Goal: Find specific page/section: Find specific page/section

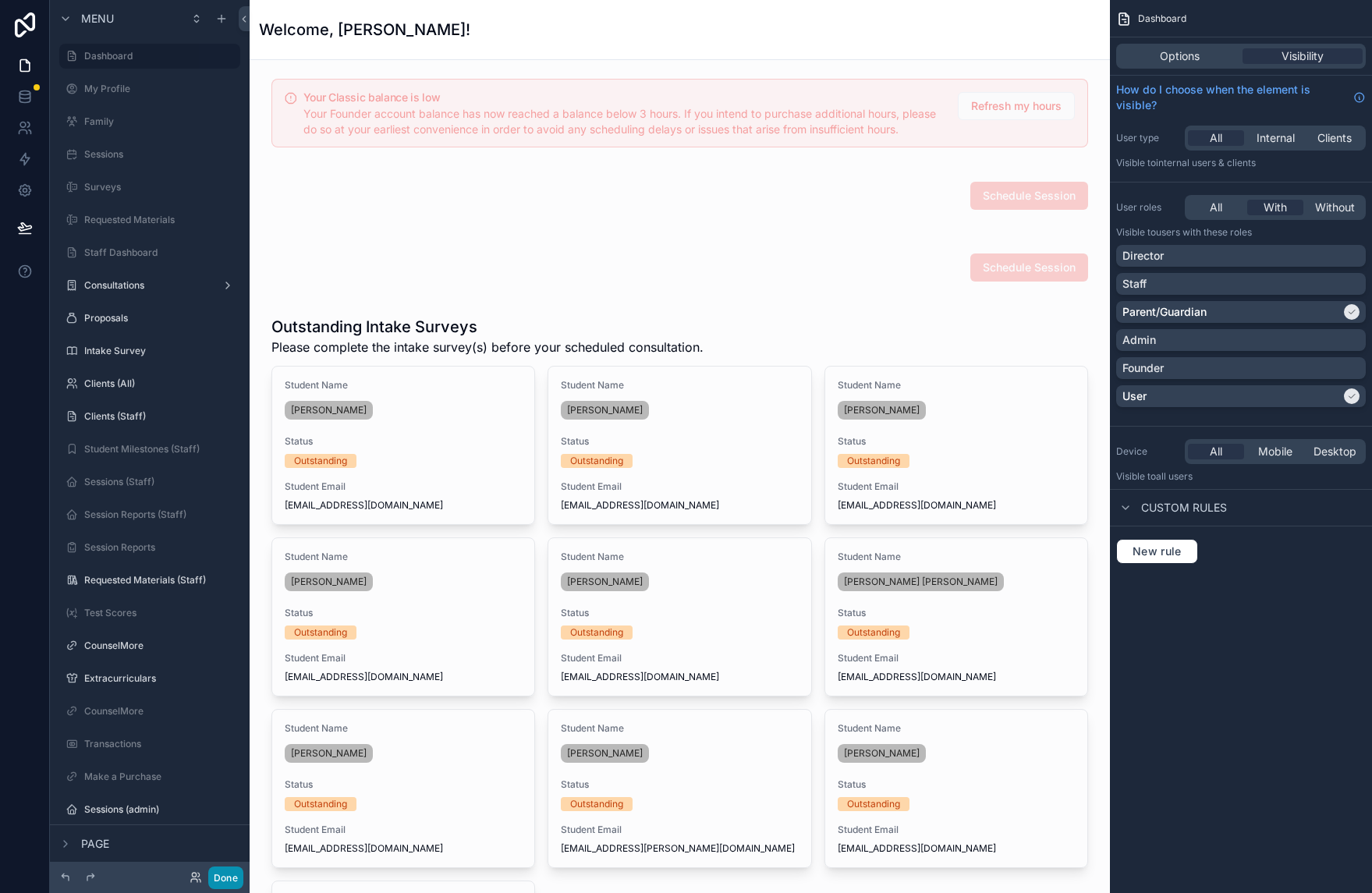
click at [235, 872] on button "Done" at bounding box center [225, 878] width 35 height 22
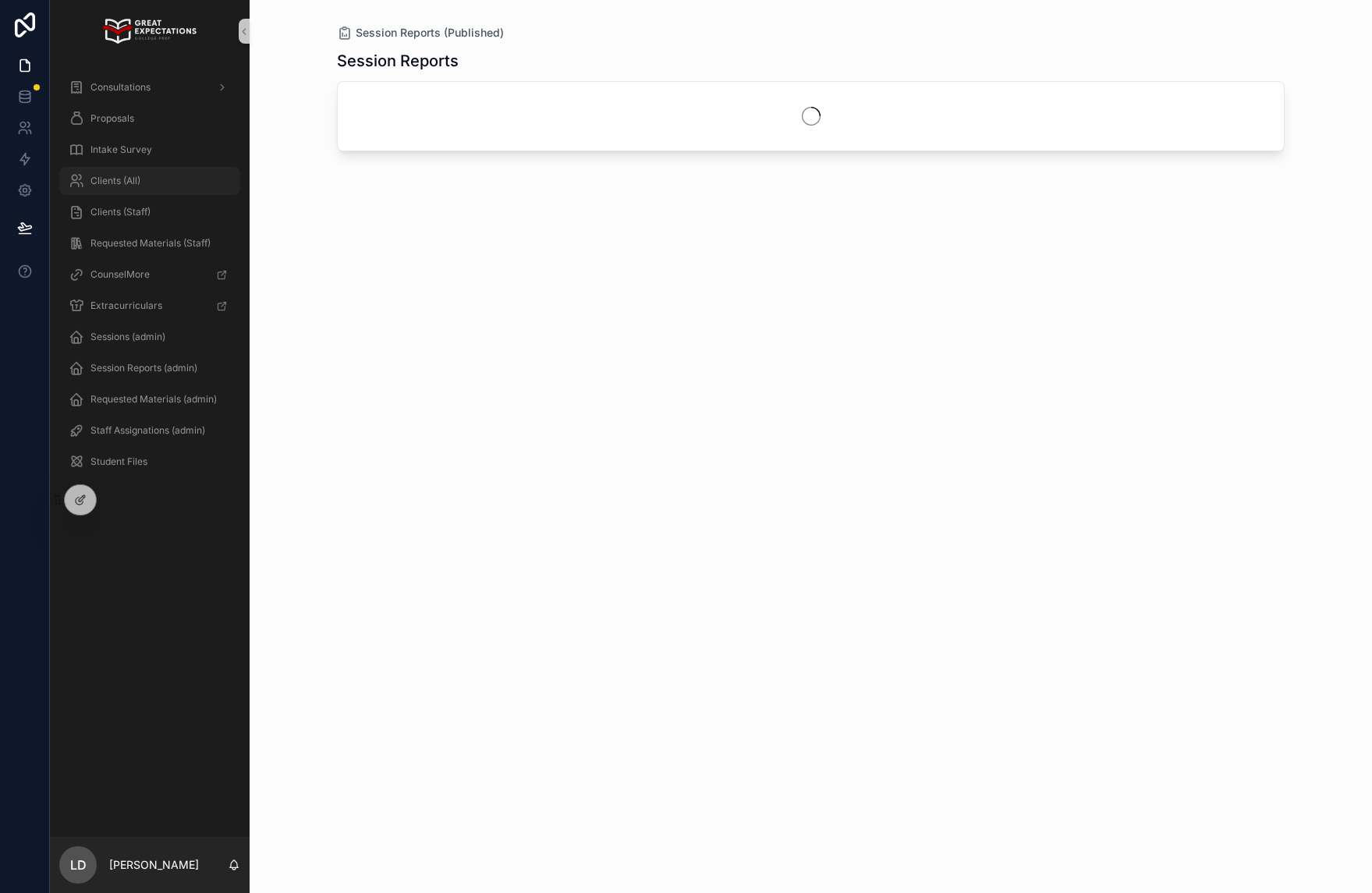
drag, startPoint x: 148, startPoint y: 186, endPoint x: 237, endPoint y: 171, distance: 90.3
click at [148, 186] on div "Clients (All)" at bounding box center [149, 181] width 162 height 25
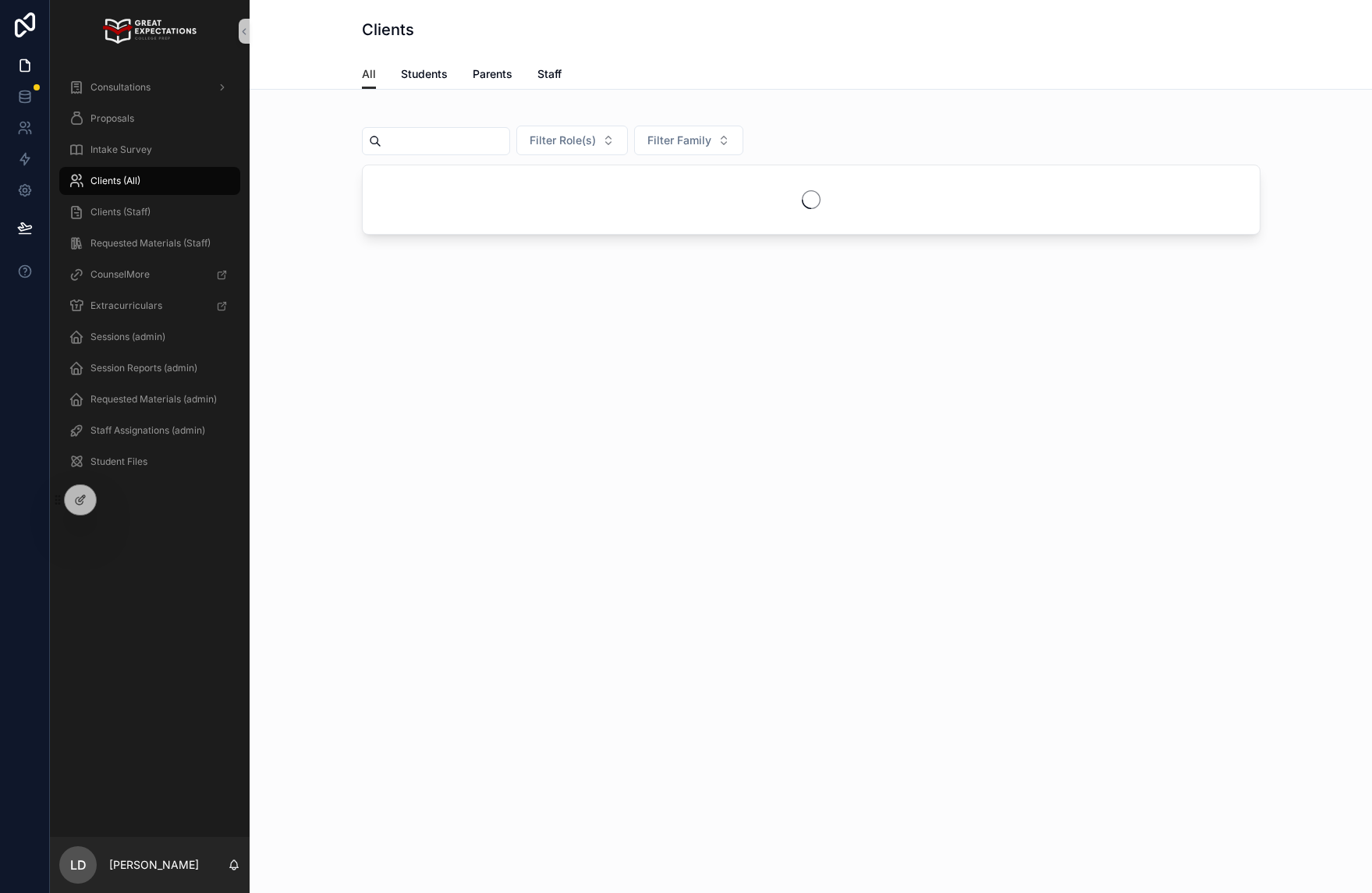
click at [474, 132] on div "scrollable content" at bounding box center [435, 141] width 148 height 28
click at [471, 144] on input "scrollable content" at bounding box center [445, 141] width 128 height 22
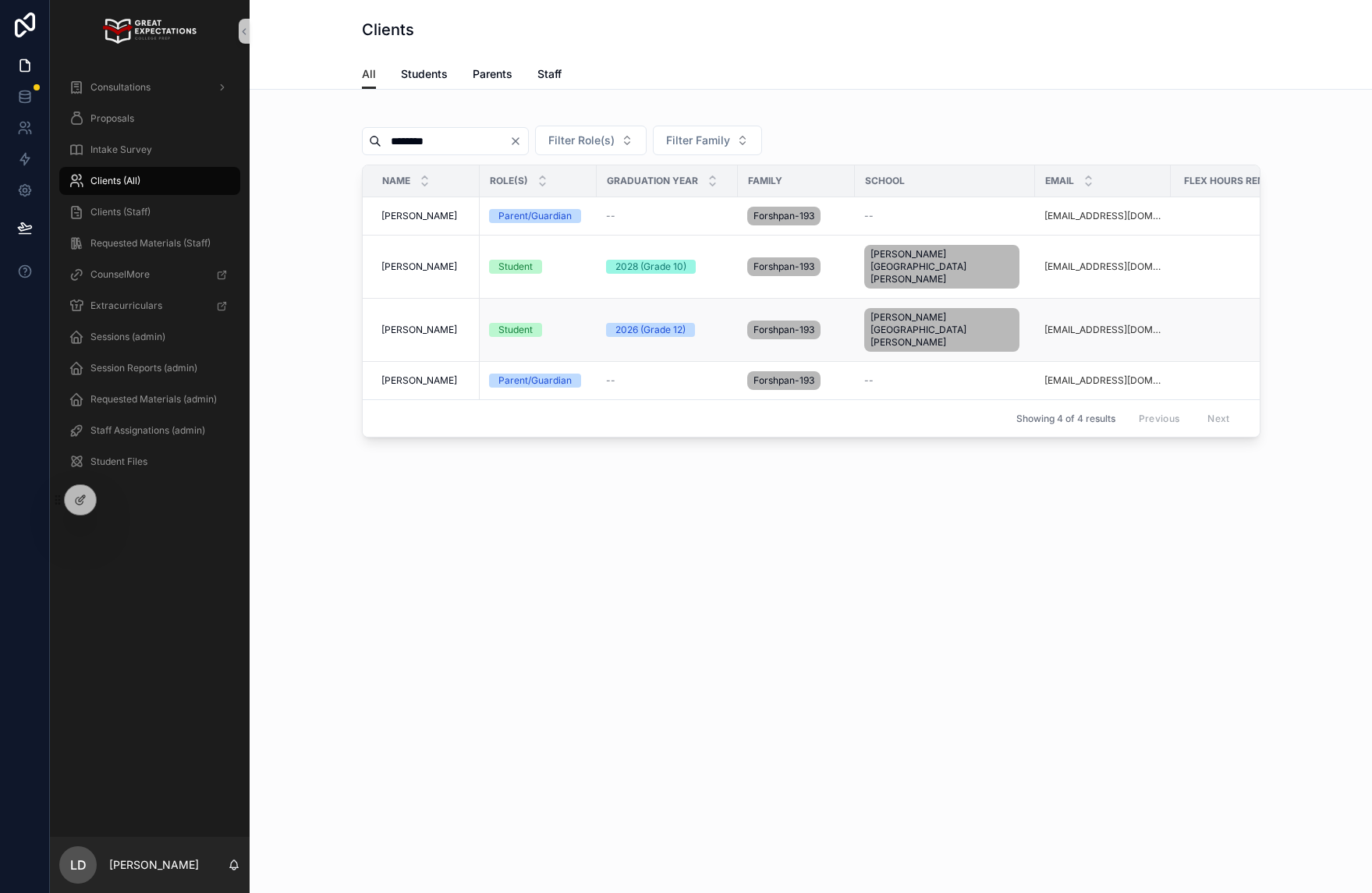
type input "********"
click at [439, 304] on td "Brooke Forshpan Brooke Forshpan" at bounding box center [421, 330] width 117 height 63
click at [441, 324] on span "Brooke Forshpan" at bounding box center [419, 330] width 75 height 13
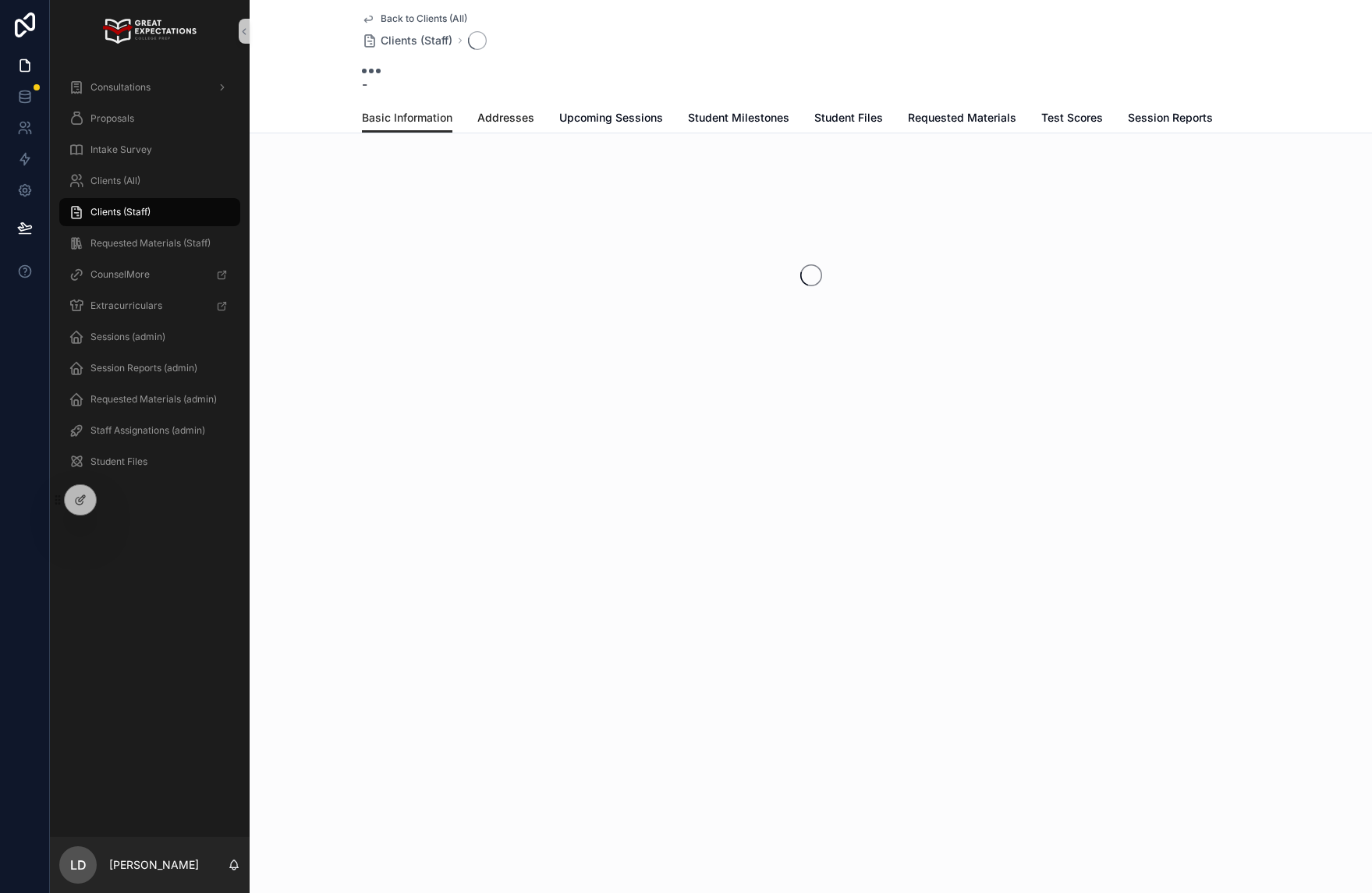
click at [506, 118] on span "Addresses" at bounding box center [505, 118] width 57 height 15
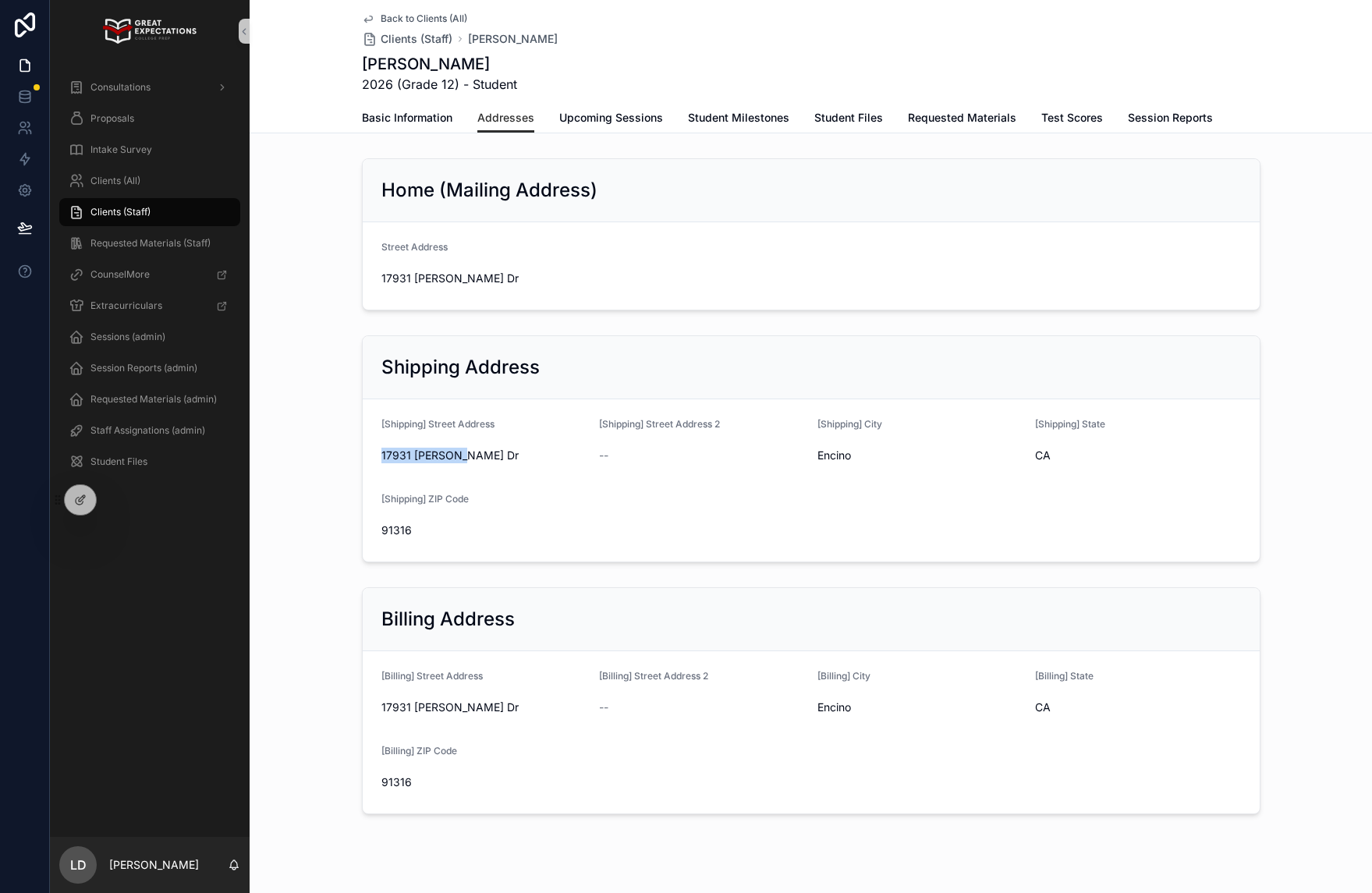
drag, startPoint x: 494, startPoint y: 464, endPoint x: 375, endPoint y: 451, distance: 119.7
click at [375, 451] on form "[Shipping] Street Address 17931 Karen Dr [Shipping] Street Address 2 -- [Shippi…" at bounding box center [811, 480] width 897 height 162
copy span "17931 Karen Dr"
click at [392, 14] on span "Back to Clients (All)" at bounding box center [424, 19] width 86 height 13
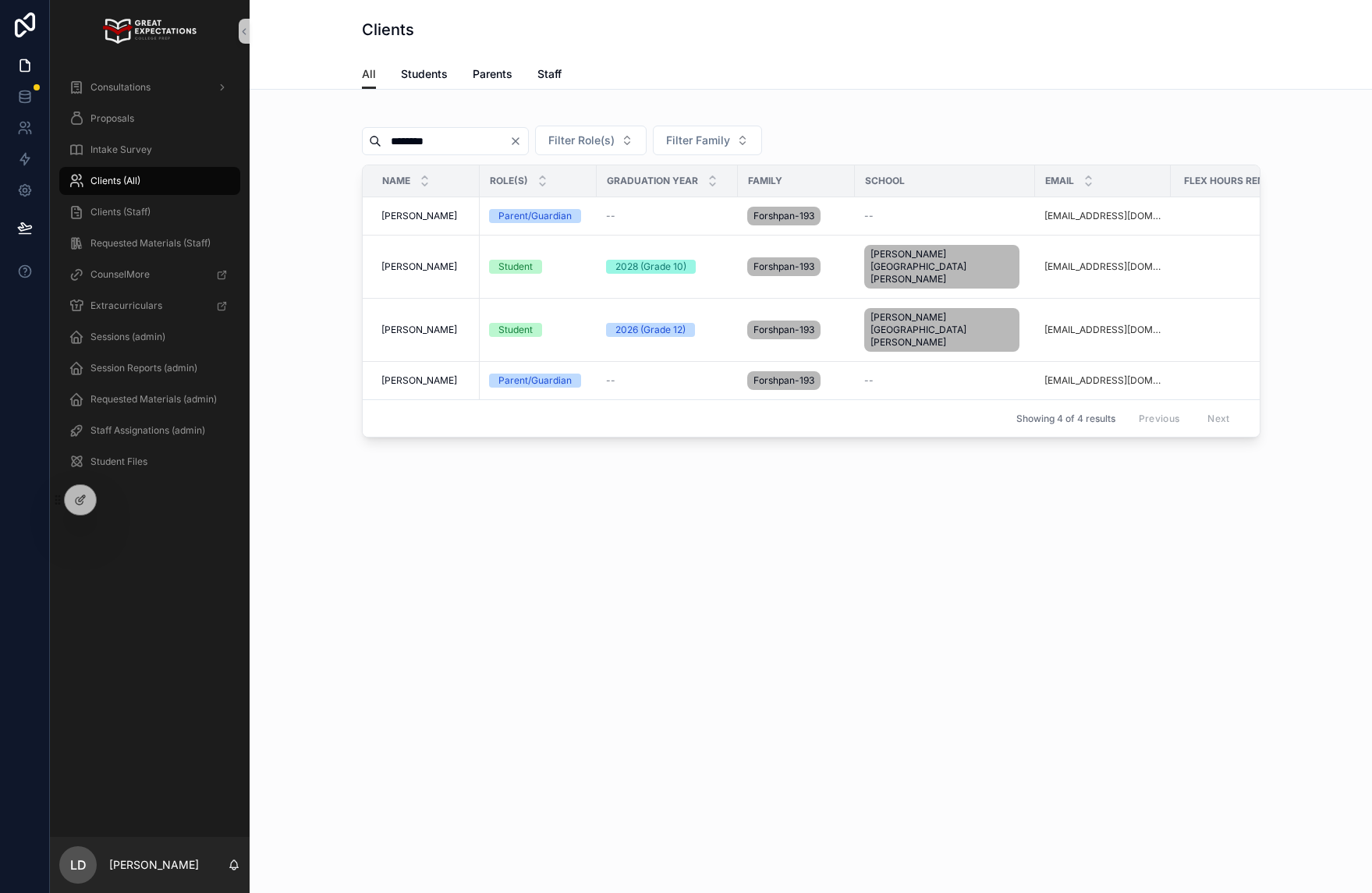
drag, startPoint x: 464, startPoint y: 143, endPoint x: 363, endPoint y: 130, distance: 101.8
click at [363, 130] on div "********" at bounding box center [445, 141] width 167 height 28
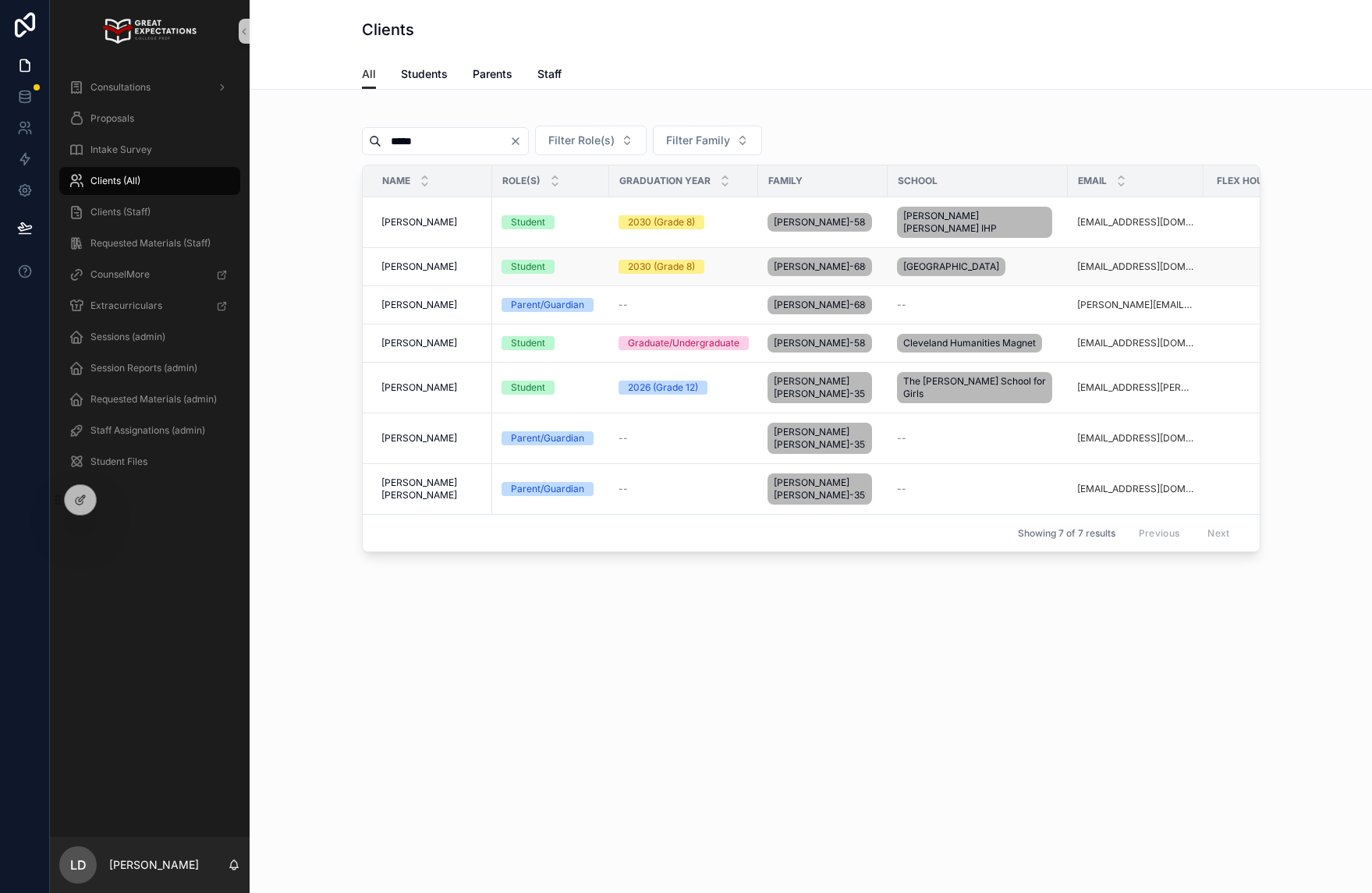
type input "*****"
click at [405, 260] on span "Ellis Cohen" at bounding box center [419, 267] width 75 height 13
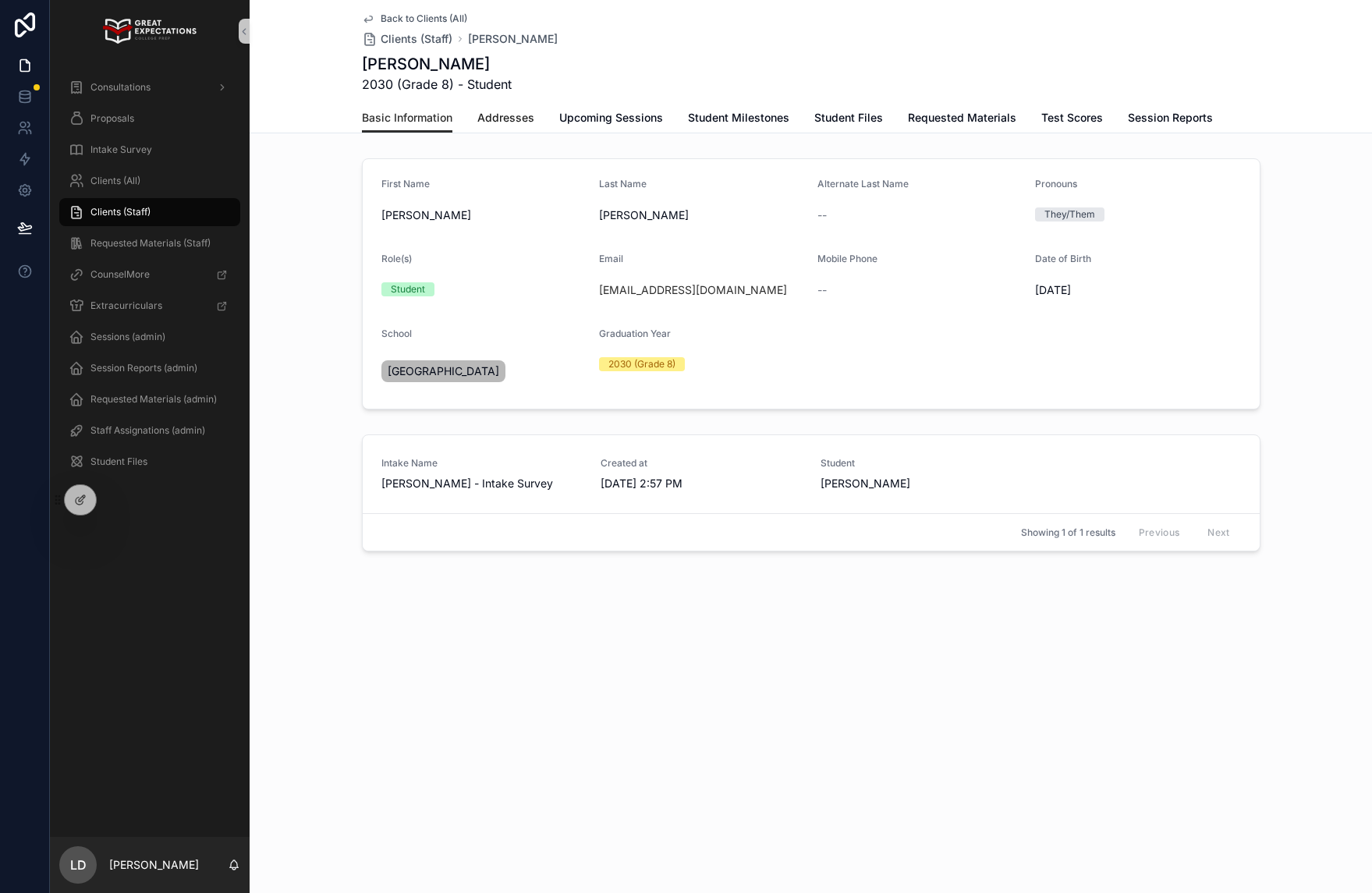
click at [493, 119] on span "Addresses" at bounding box center [505, 118] width 57 height 15
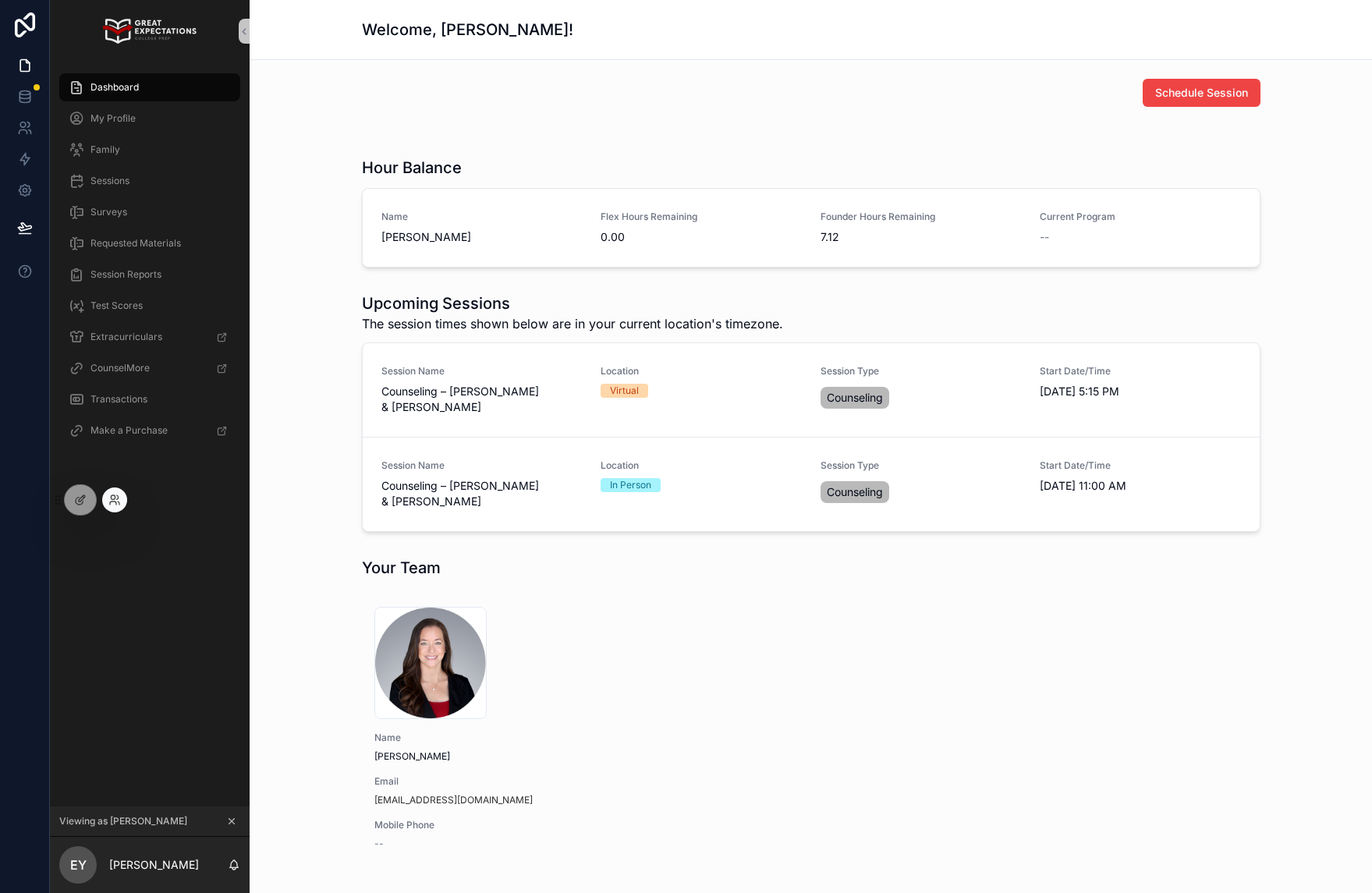
click at [122, 506] on div at bounding box center [115, 500] width 25 height 25
click at [167, 511] on div "Dashboard My Profile Family Sessions Surveys Requested Materials Session Report…" at bounding box center [150, 434] width 200 height 744
click at [239, 827] on button "scrollable content" at bounding box center [232, 821] width 17 height 17
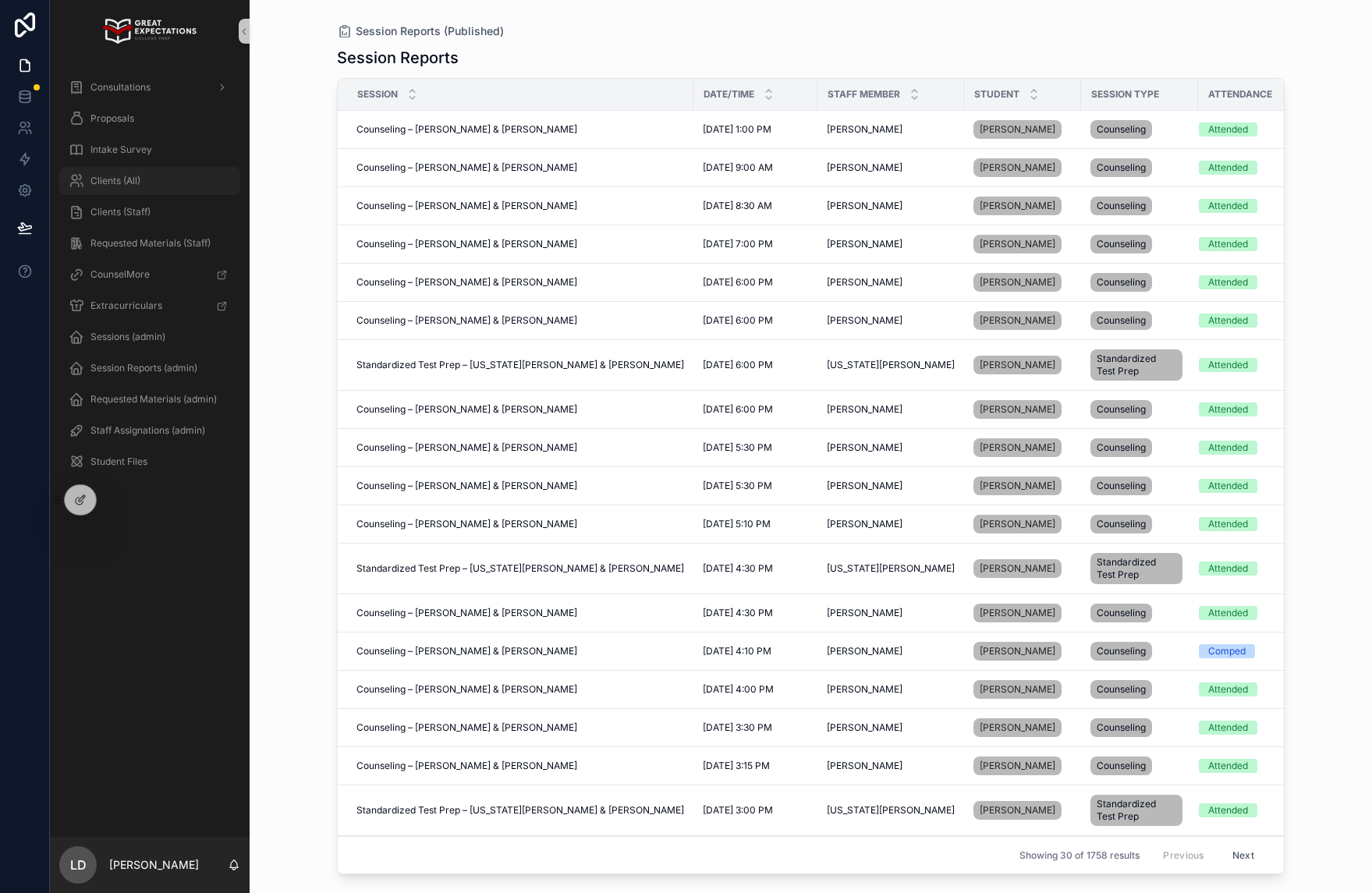
click at [147, 188] on div "Clients (All)" at bounding box center [149, 181] width 162 height 25
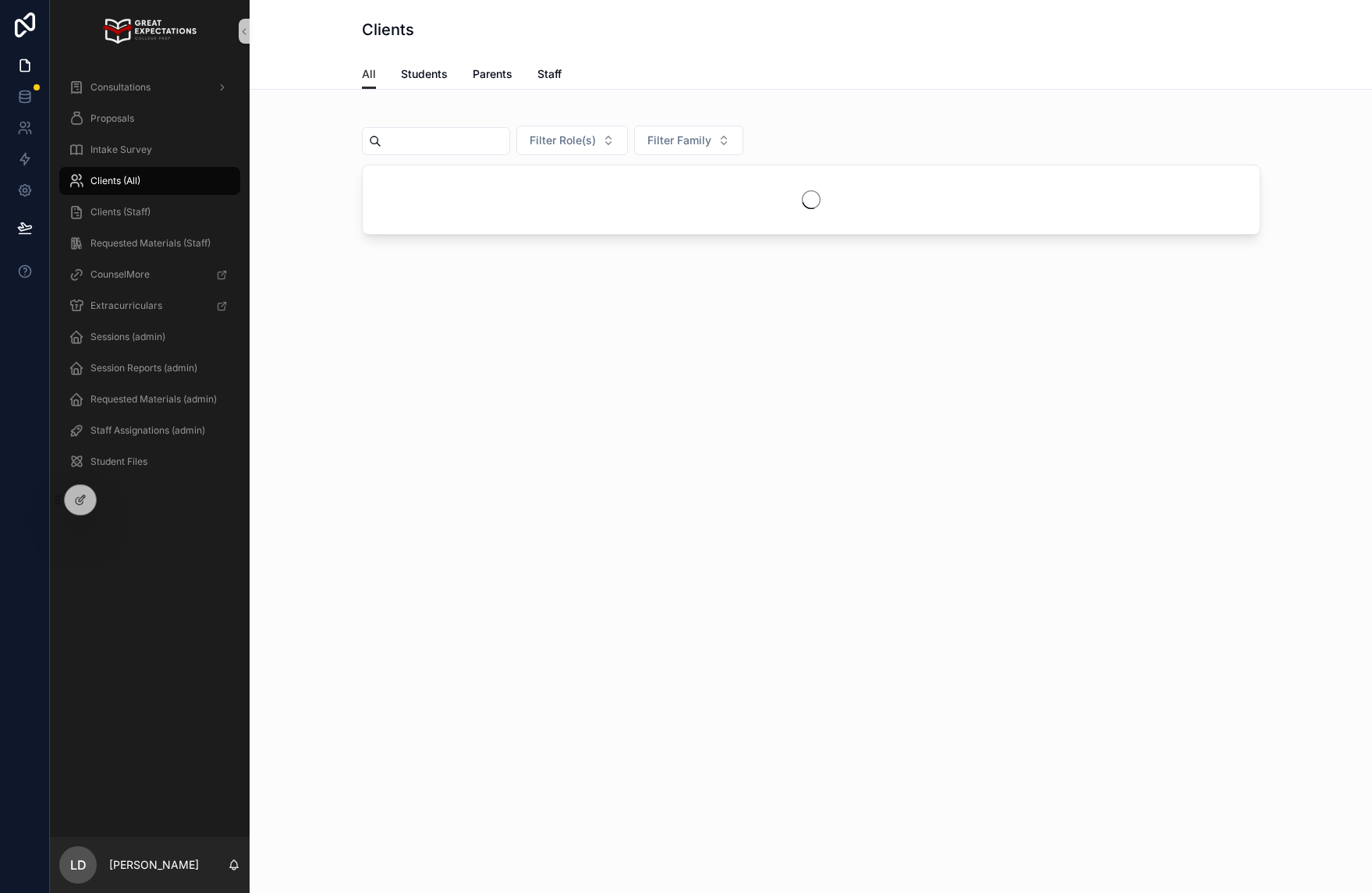
click at [450, 143] on input "scrollable content" at bounding box center [445, 141] width 128 height 22
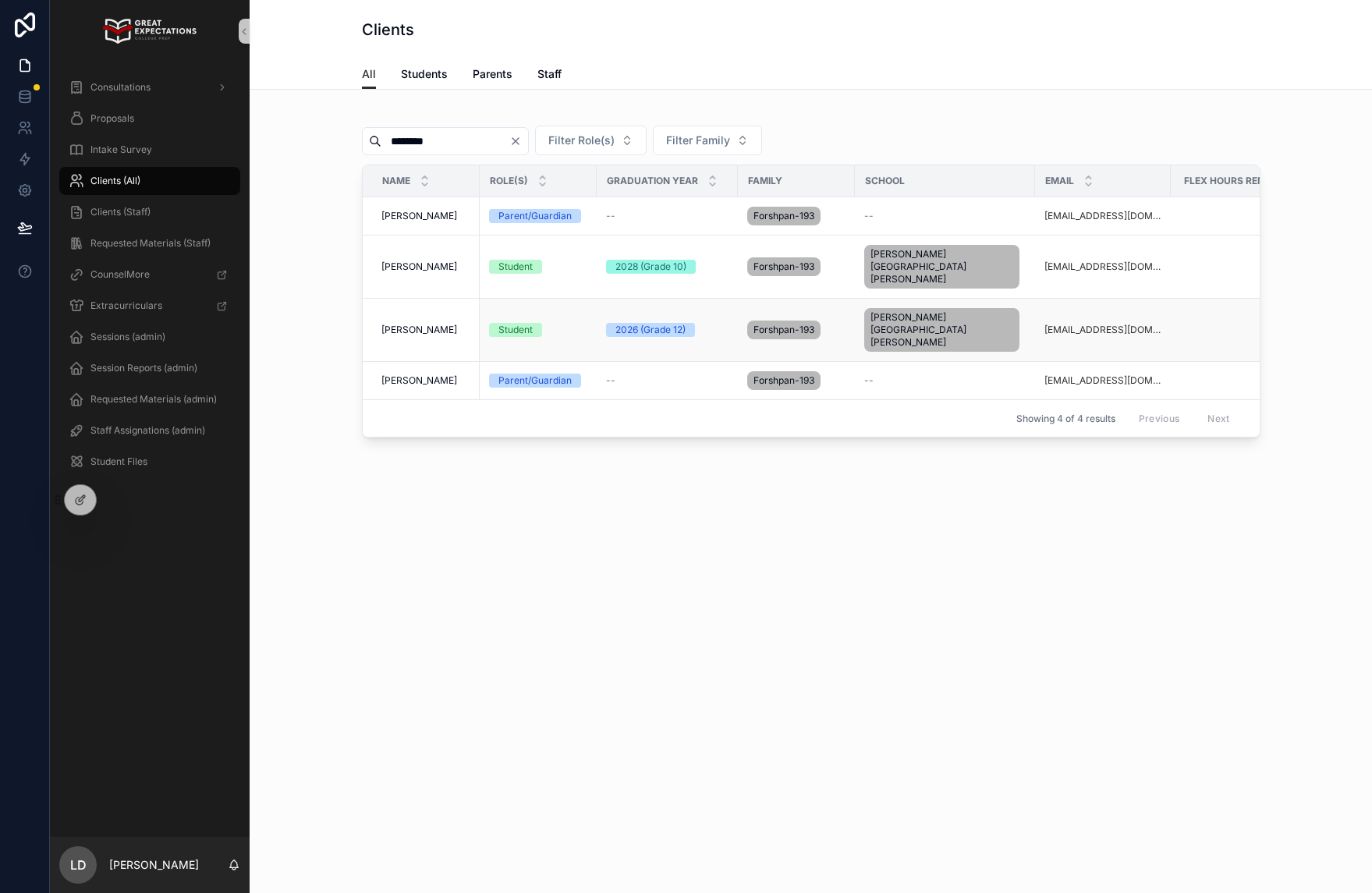
type input "********"
click at [407, 324] on span "Brooke Forshpan" at bounding box center [419, 330] width 75 height 13
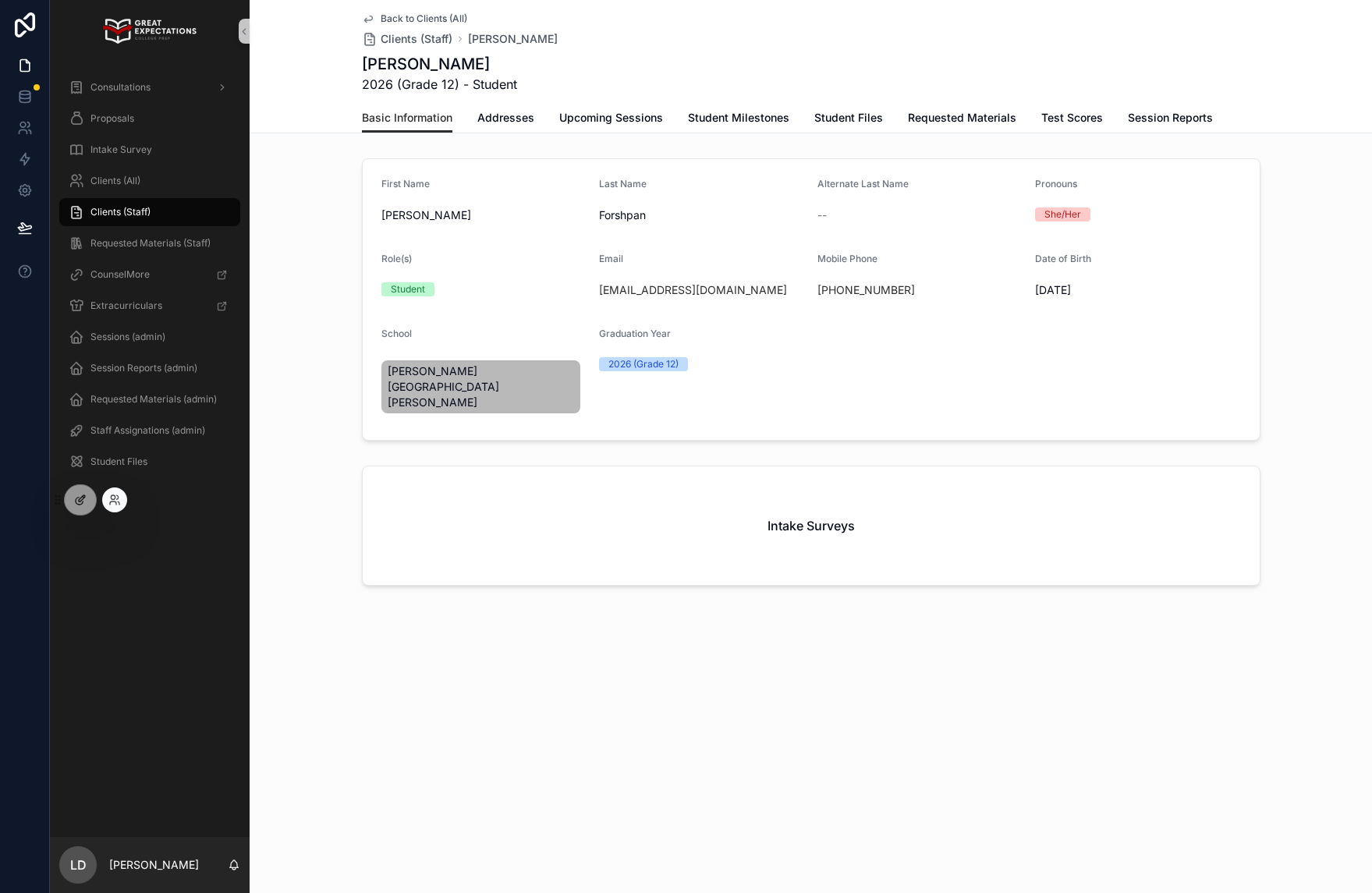
click at [68, 499] on div at bounding box center [80, 500] width 31 height 30
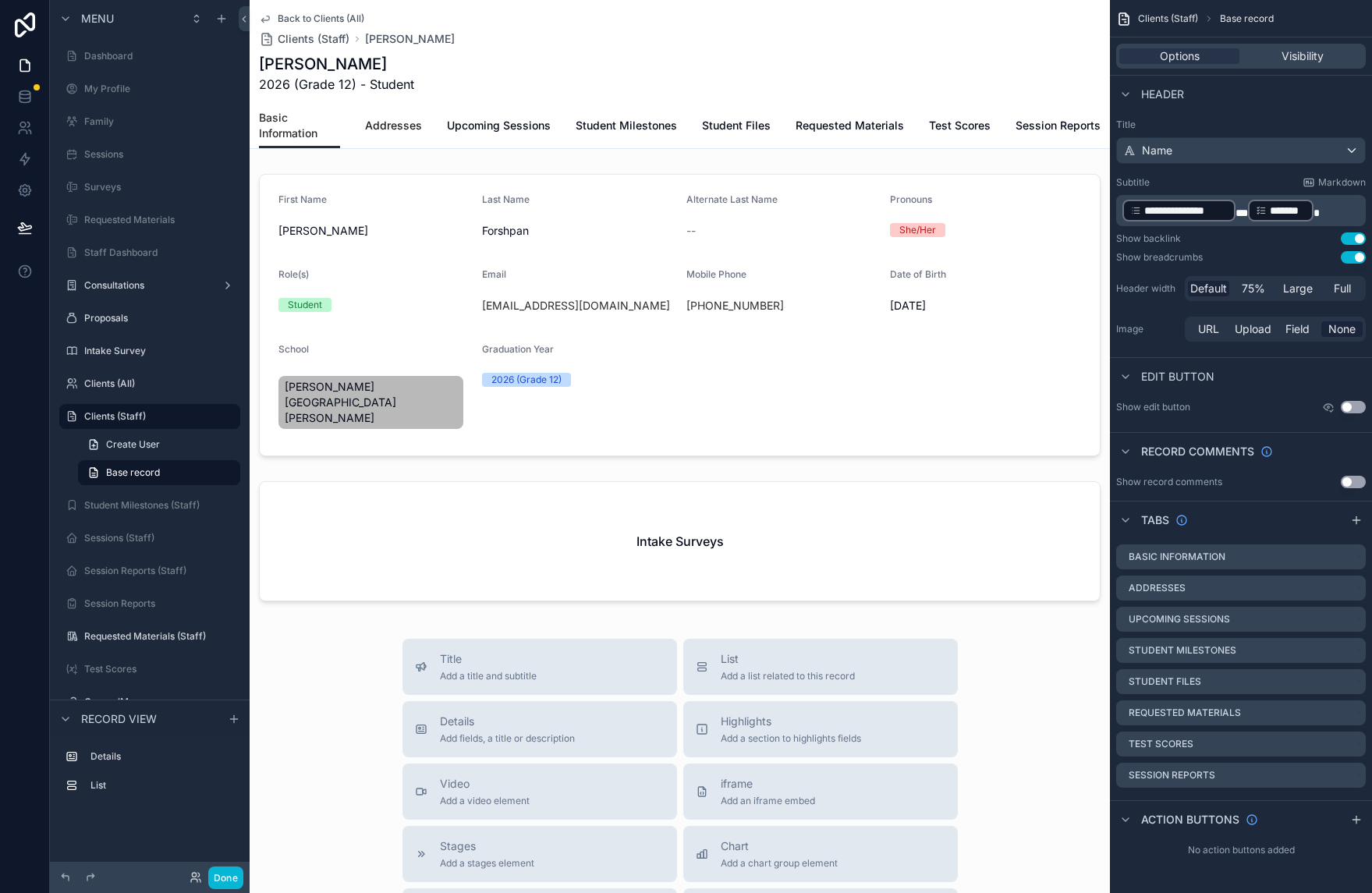
click at [416, 118] on span "Addresses" at bounding box center [393, 125] width 57 height 15
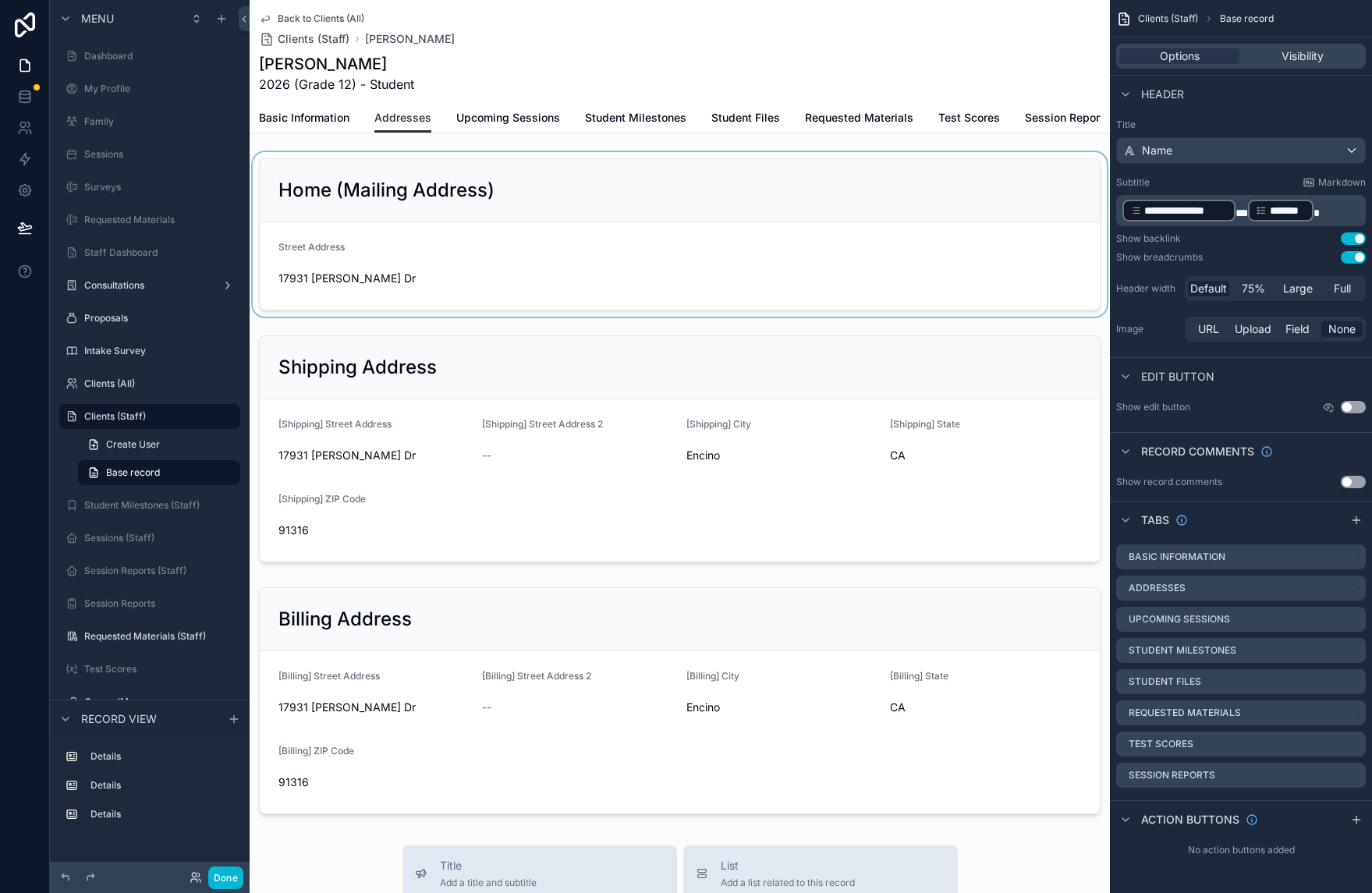
click at [625, 264] on div "scrollable content" at bounding box center [679, 234] width 861 height 164
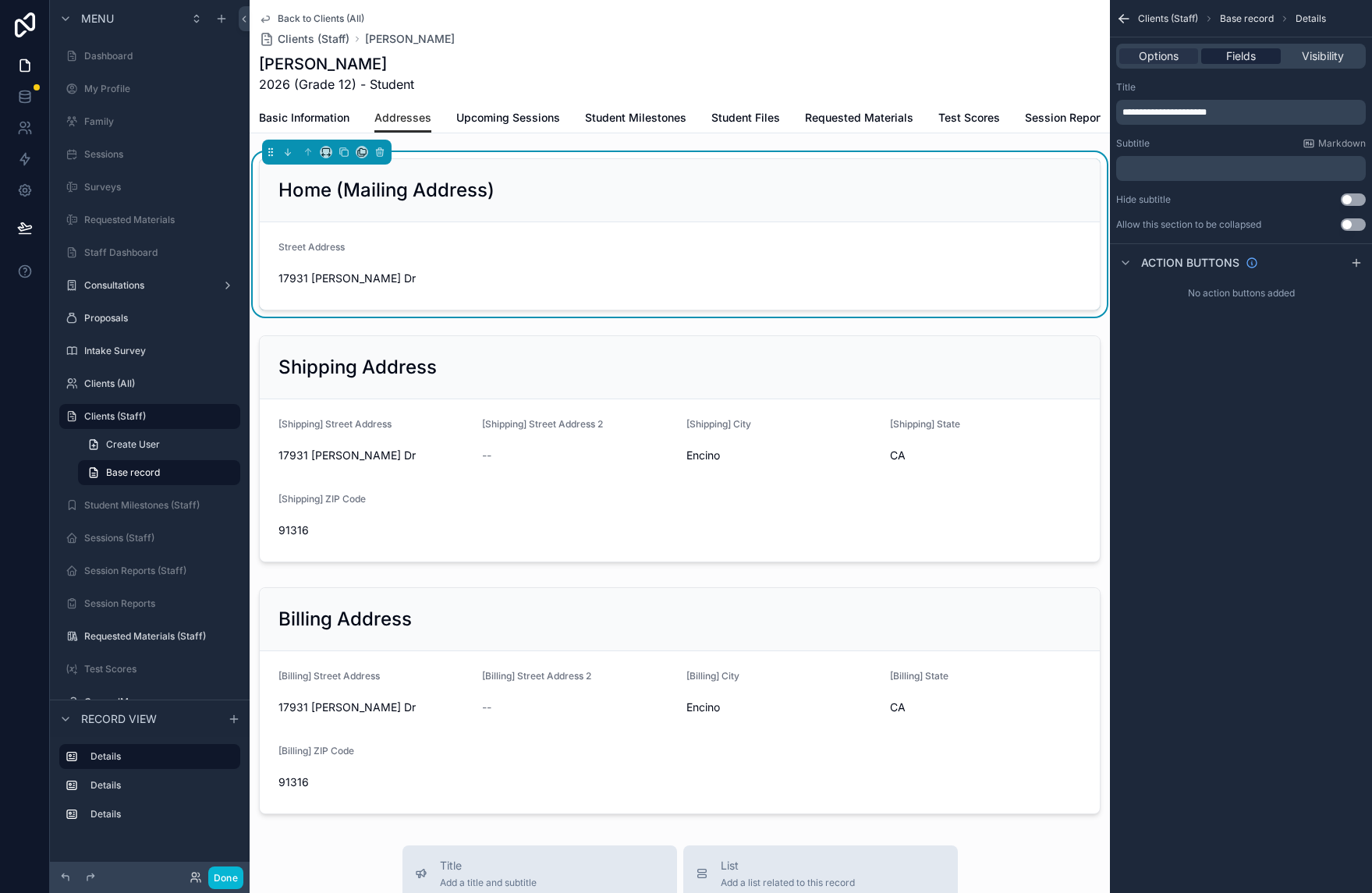
click at [1236, 58] on span "Fields" at bounding box center [1241, 56] width 30 height 15
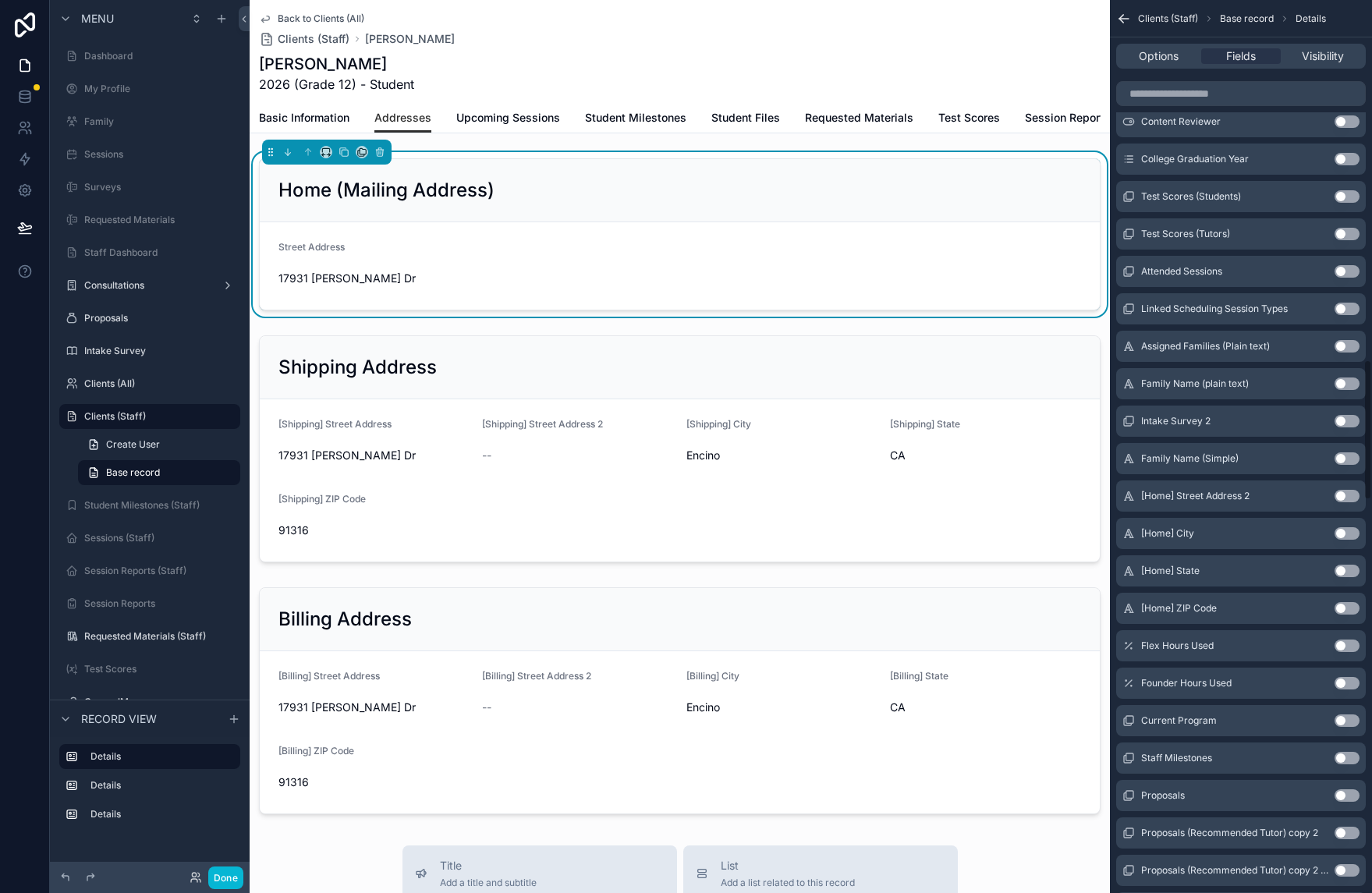
scroll to position [2303, 0]
click at [1338, 493] on button "Use setting" at bounding box center [1347, 494] width 25 height 13
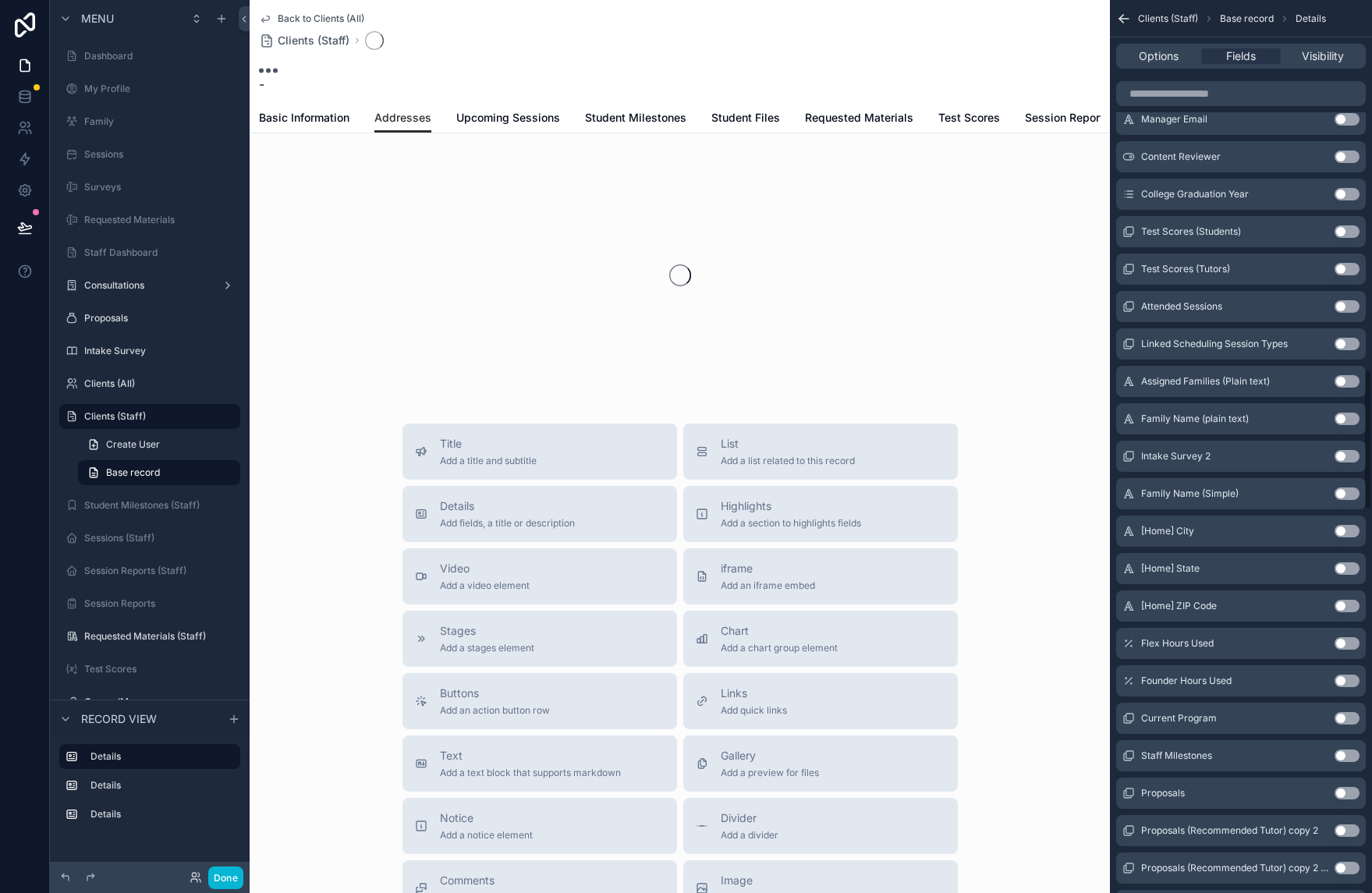
scroll to position [2341, 0]
click at [1346, 499] on button "Use setting" at bounding box center [1347, 494] width 25 height 13
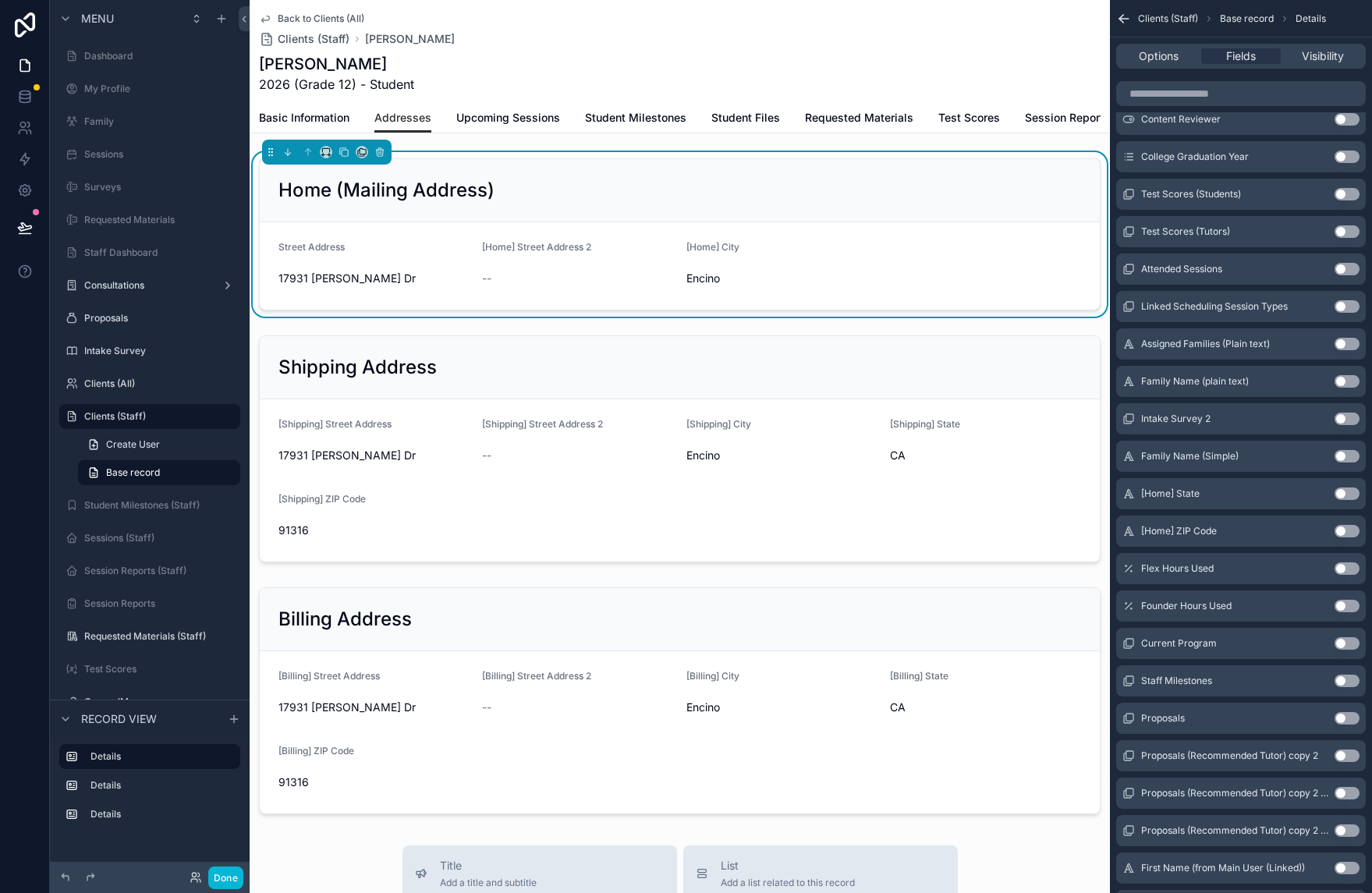
click at [1349, 495] on button "Use setting" at bounding box center [1347, 494] width 25 height 13
click at [1350, 496] on button "Use setting" at bounding box center [1347, 494] width 25 height 13
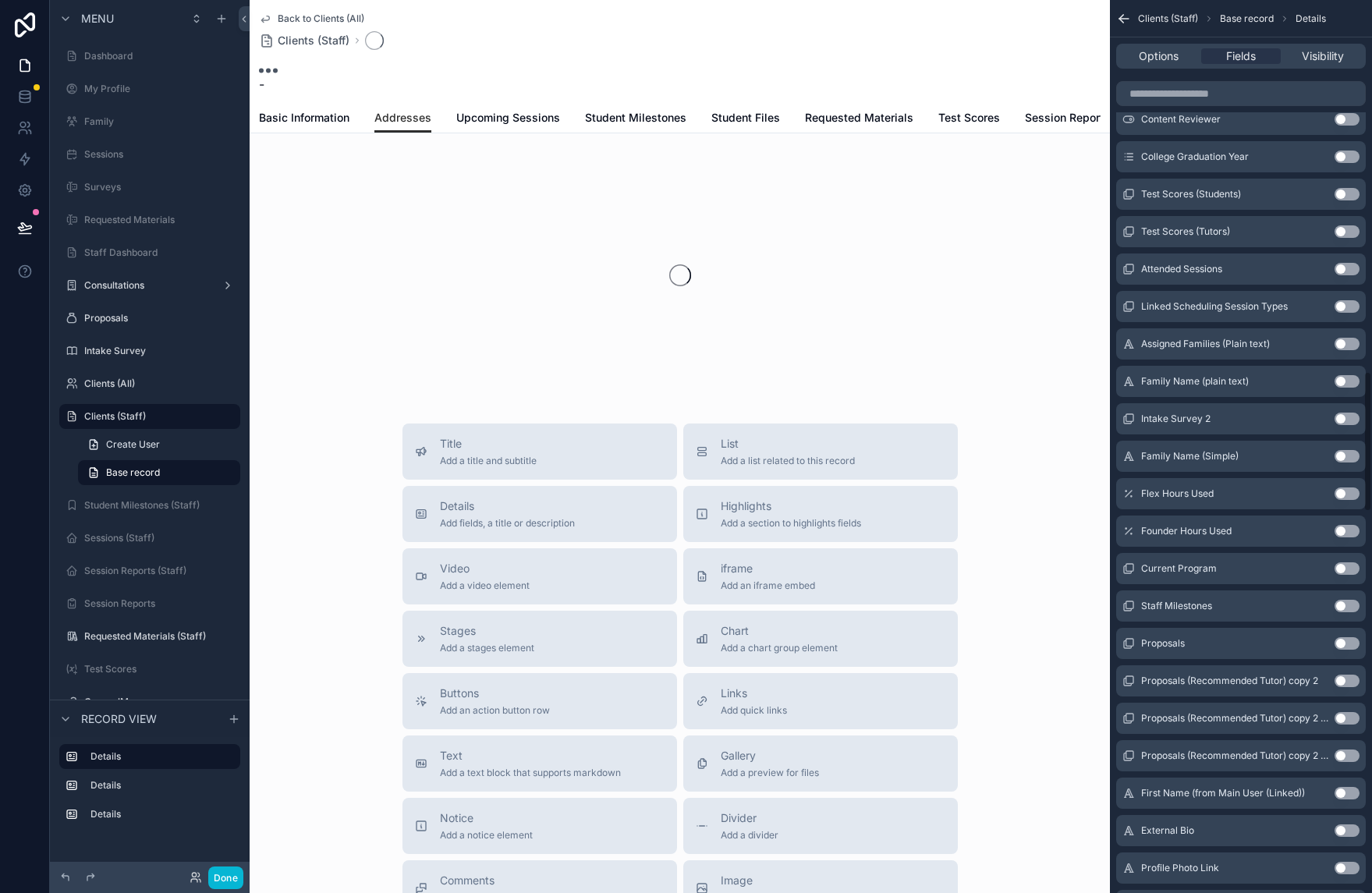
scroll to position [0, 0]
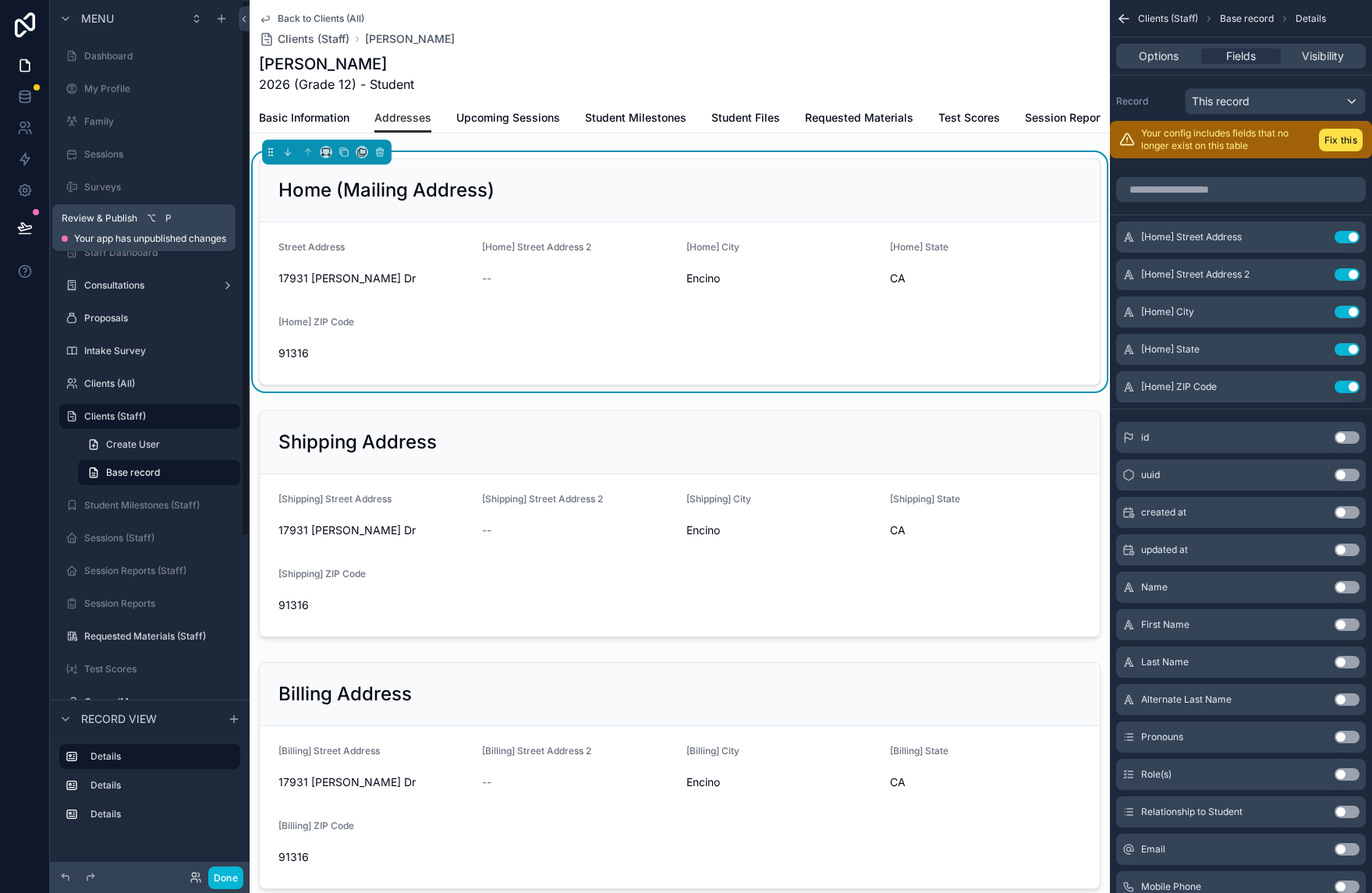
click at [29, 230] on icon at bounding box center [24, 227] width 15 height 15
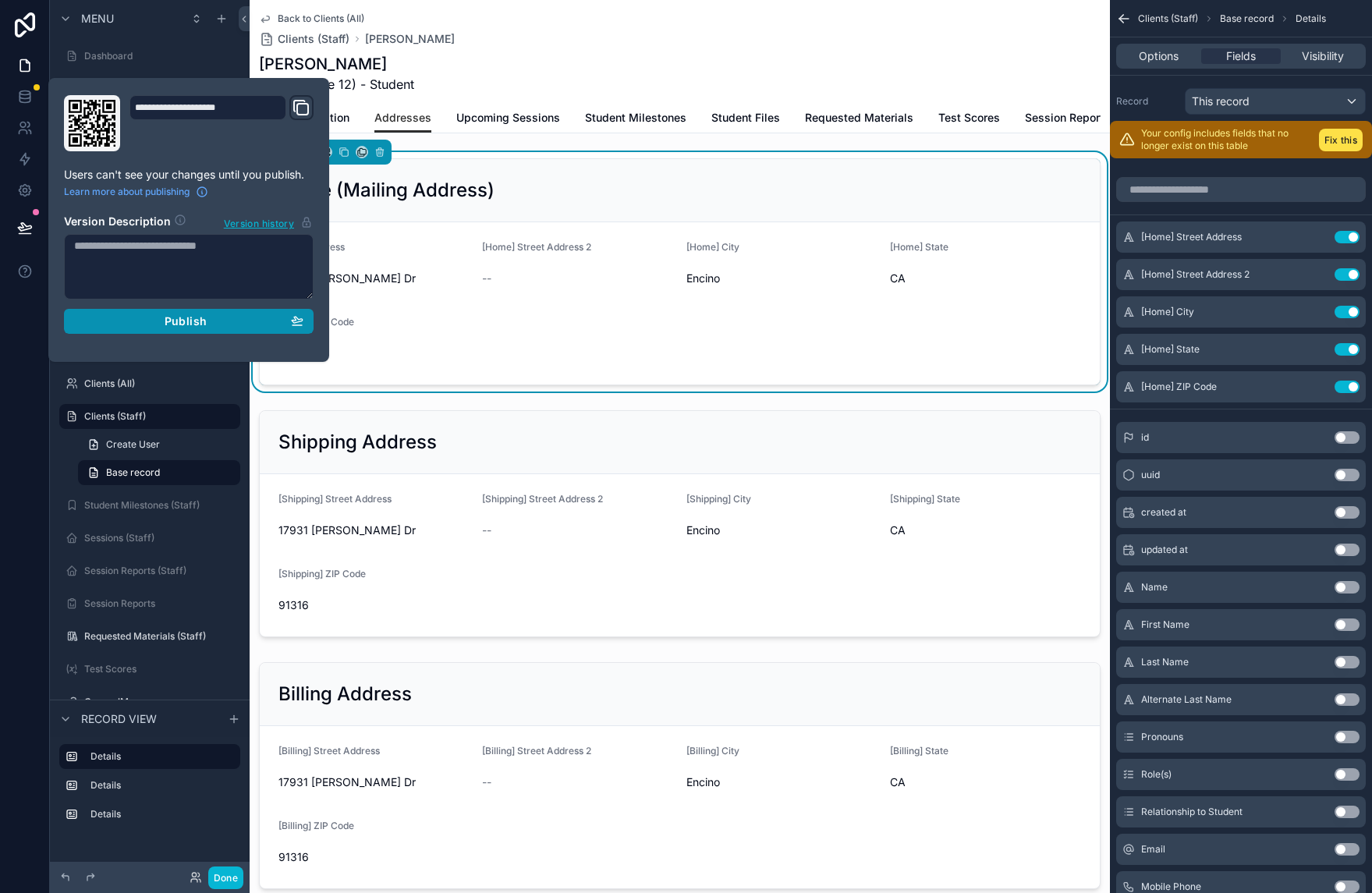
click at [178, 325] on span "Publish" at bounding box center [185, 321] width 42 height 14
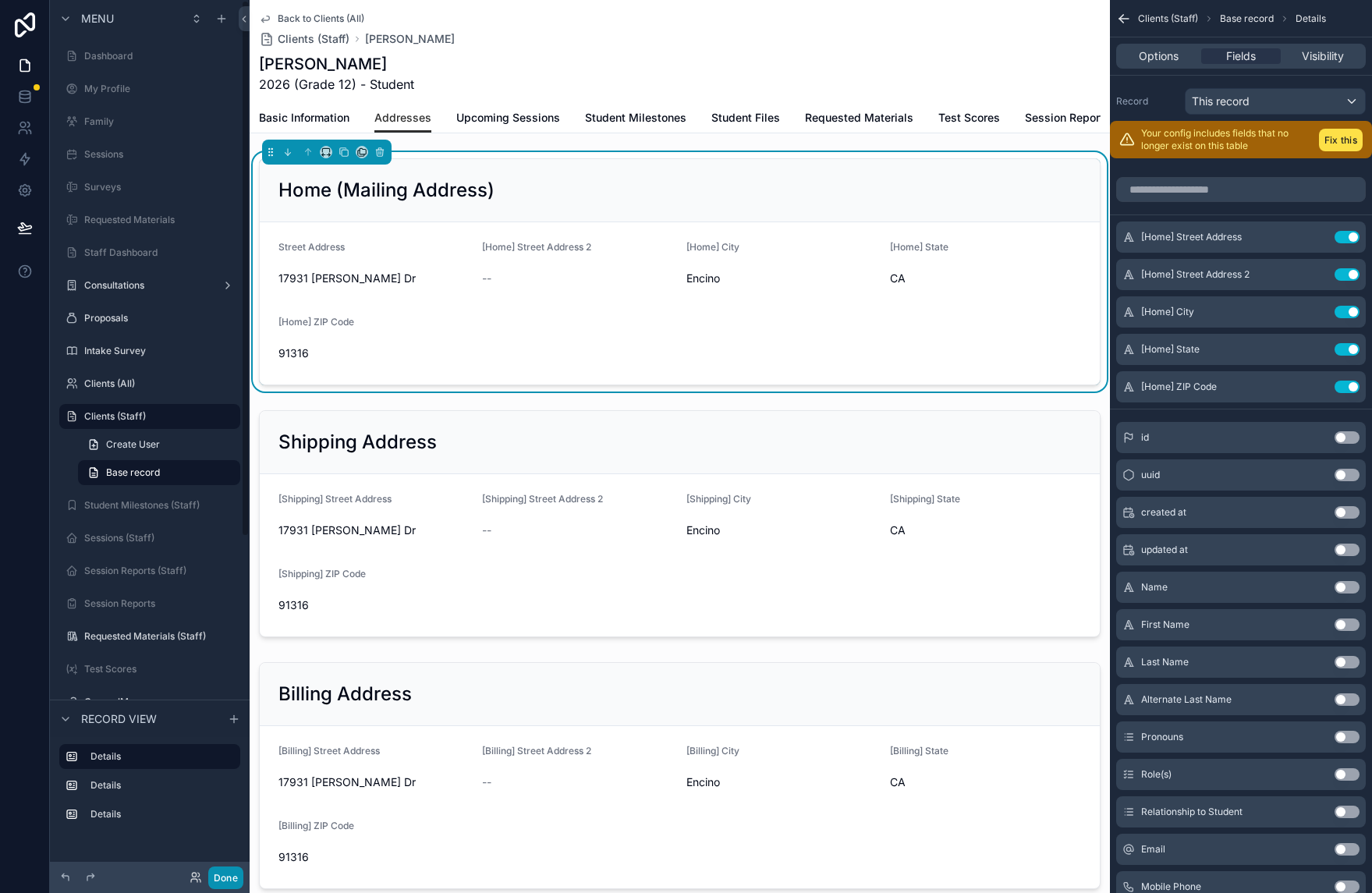
click at [225, 879] on button "Done" at bounding box center [225, 878] width 35 height 22
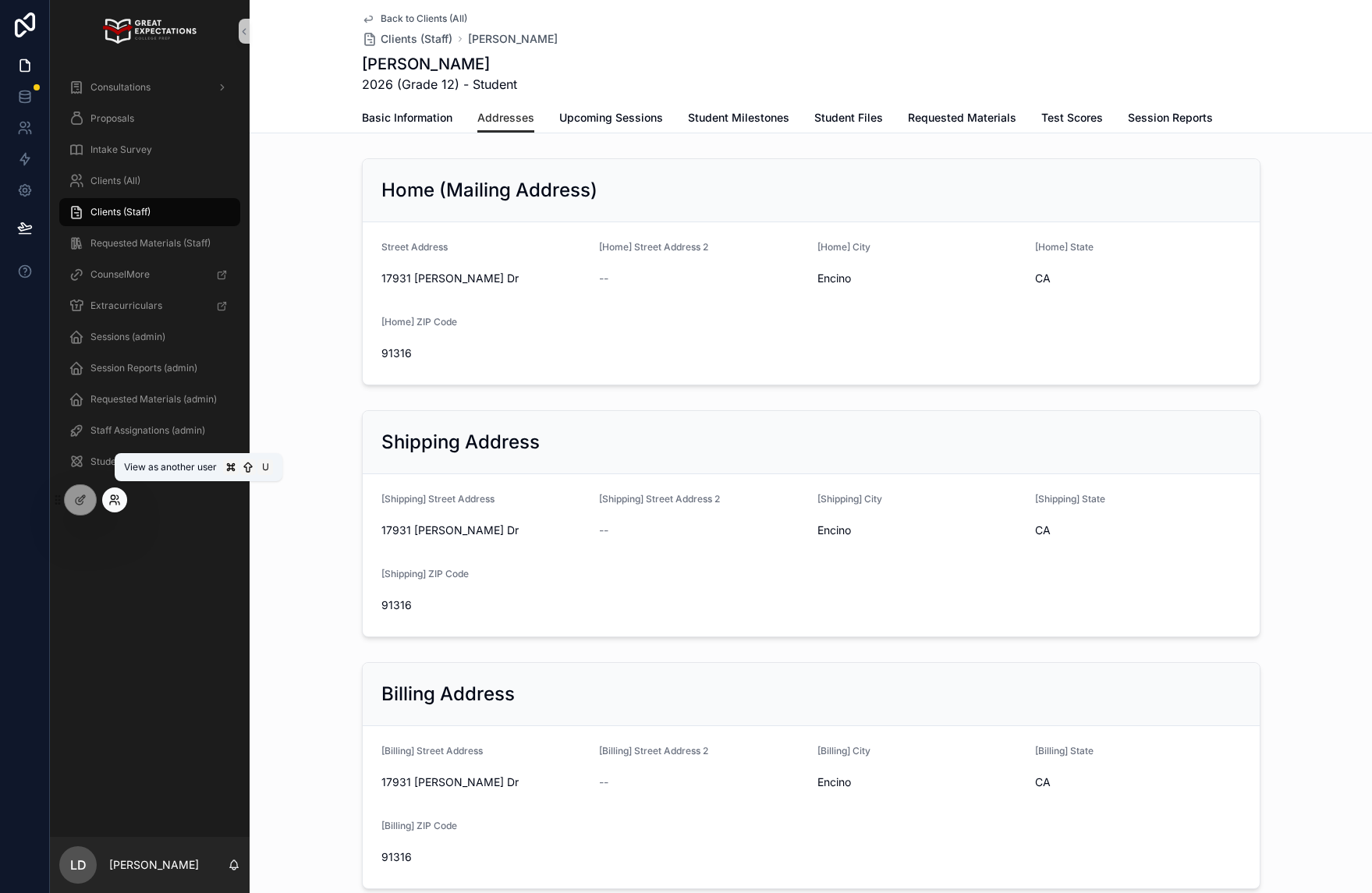
click at [109, 502] on icon at bounding box center [115, 500] width 13 height 13
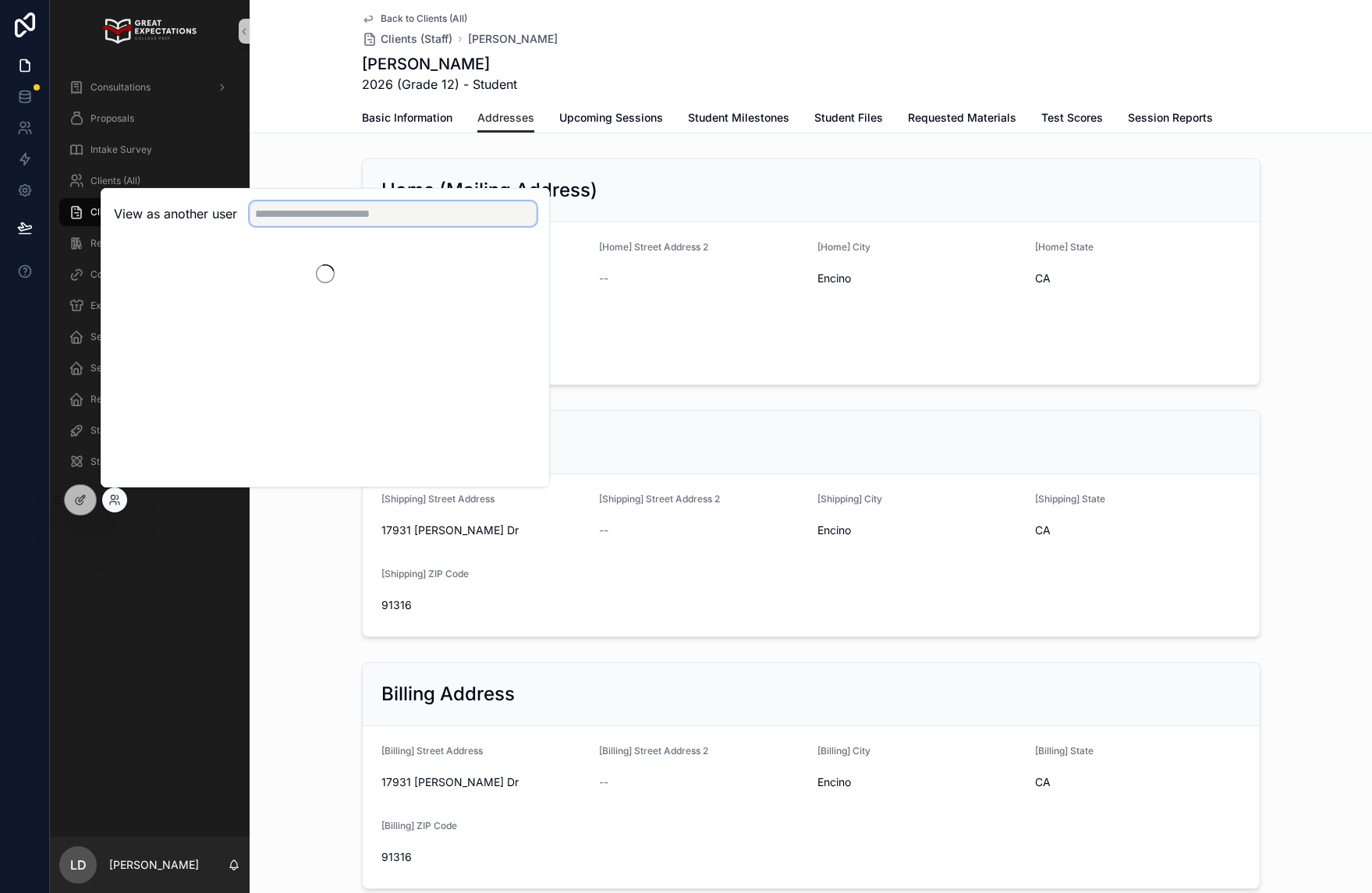
click at [323, 214] on input "text" at bounding box center [393, 214] width 287 height 25
type input "*****"
click at [534, 269] on button "Select" at bounding box center [516, 270] width 40 height 22
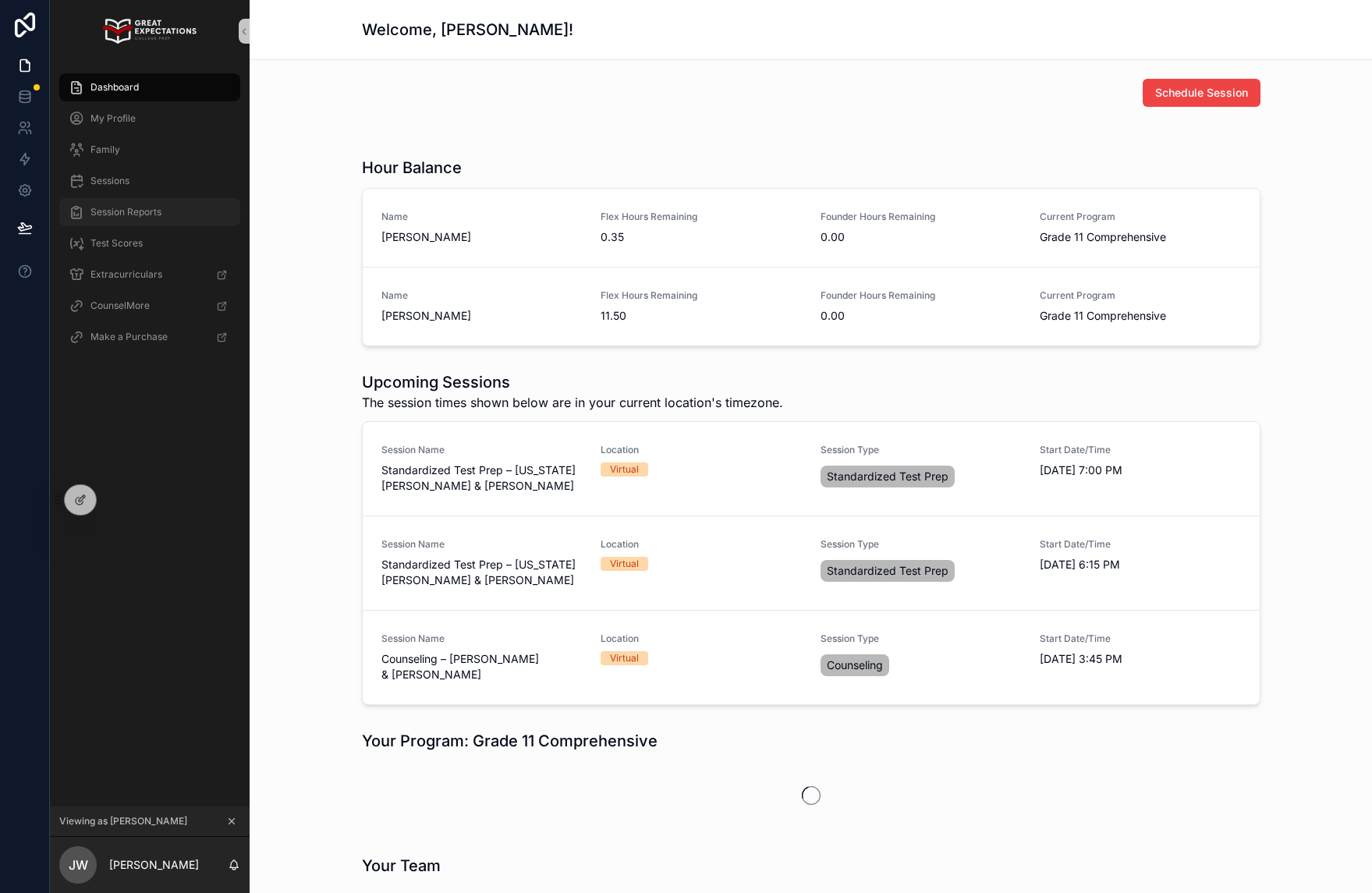
click at [193, 210] on div "Session Reports" at bounding box center [149, 213] width 162 height 25
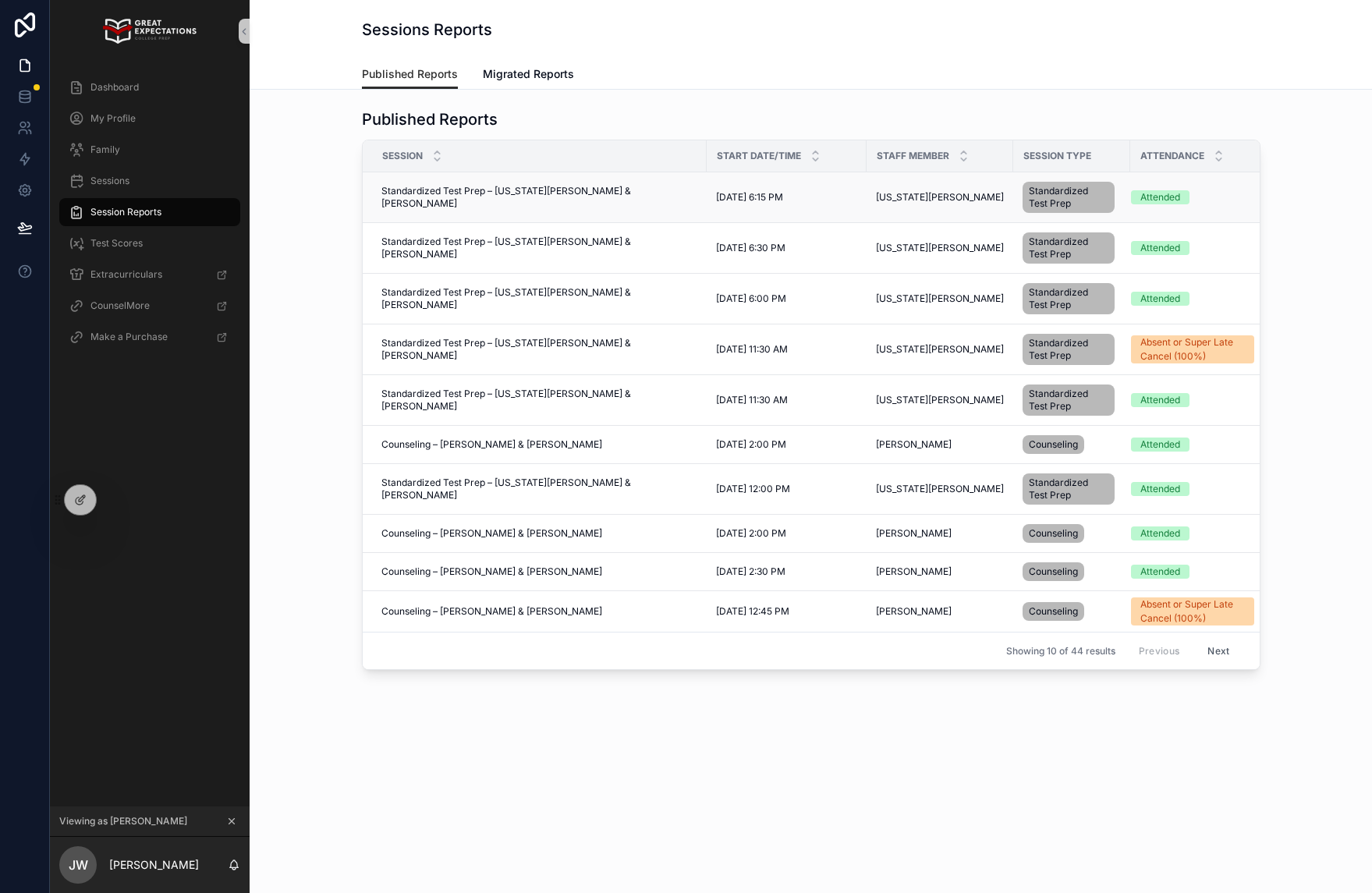
click at [568, 206] on td "Standardized Test Prep – [US_STATE][PERSON_NAME] & [PERSON_NAME] Standardized T…" at bounding box center [534, 197] width 344 height 51
click at [541, 192] on span "Standardized Test Prep – Nevada Ryan & Jesse Wiczyk" at bounding box center [539, 197] width 316 height 25
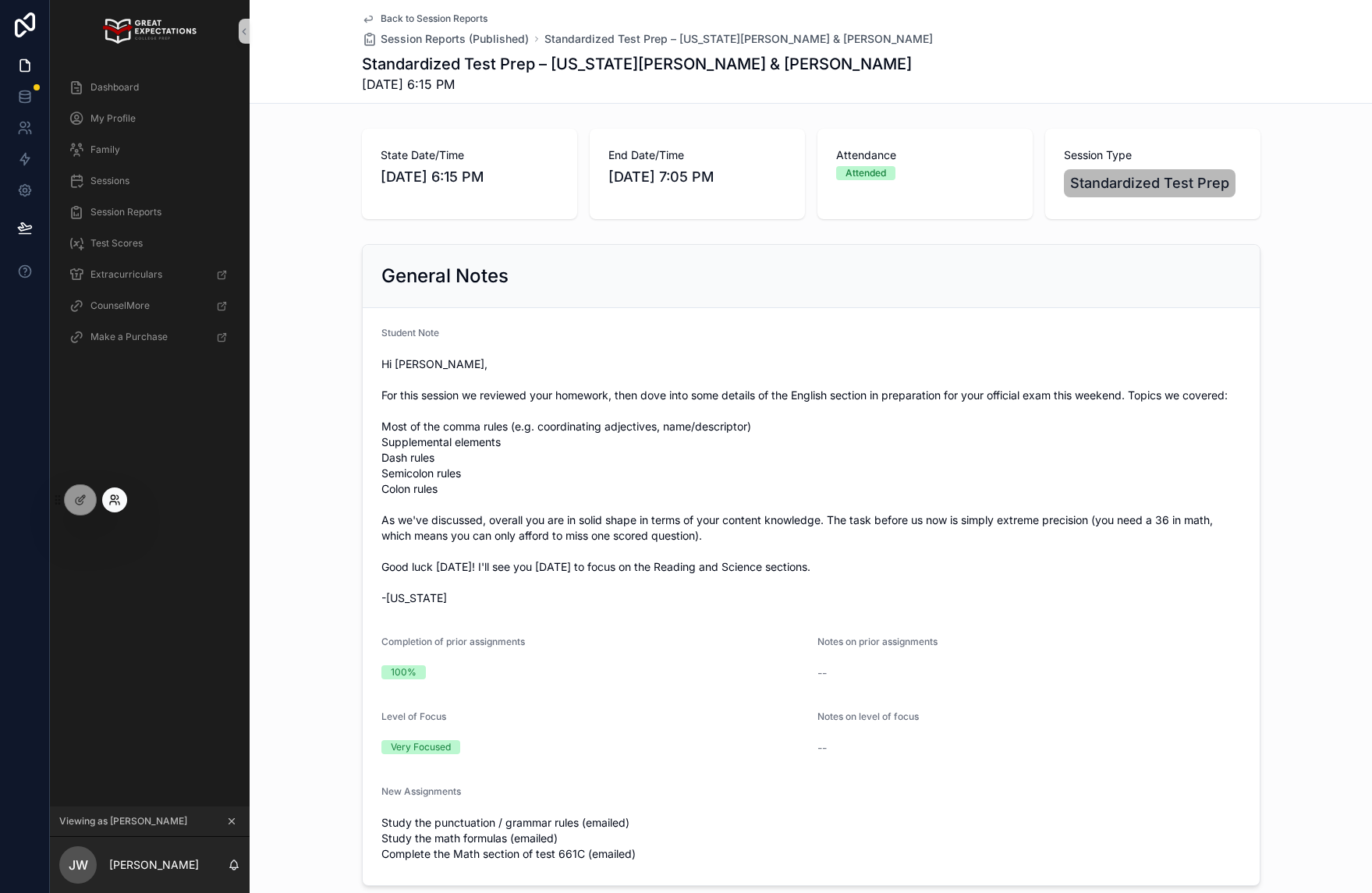
click at [109, 499] on icon at bounding box center [115, 500] width 13 height 13
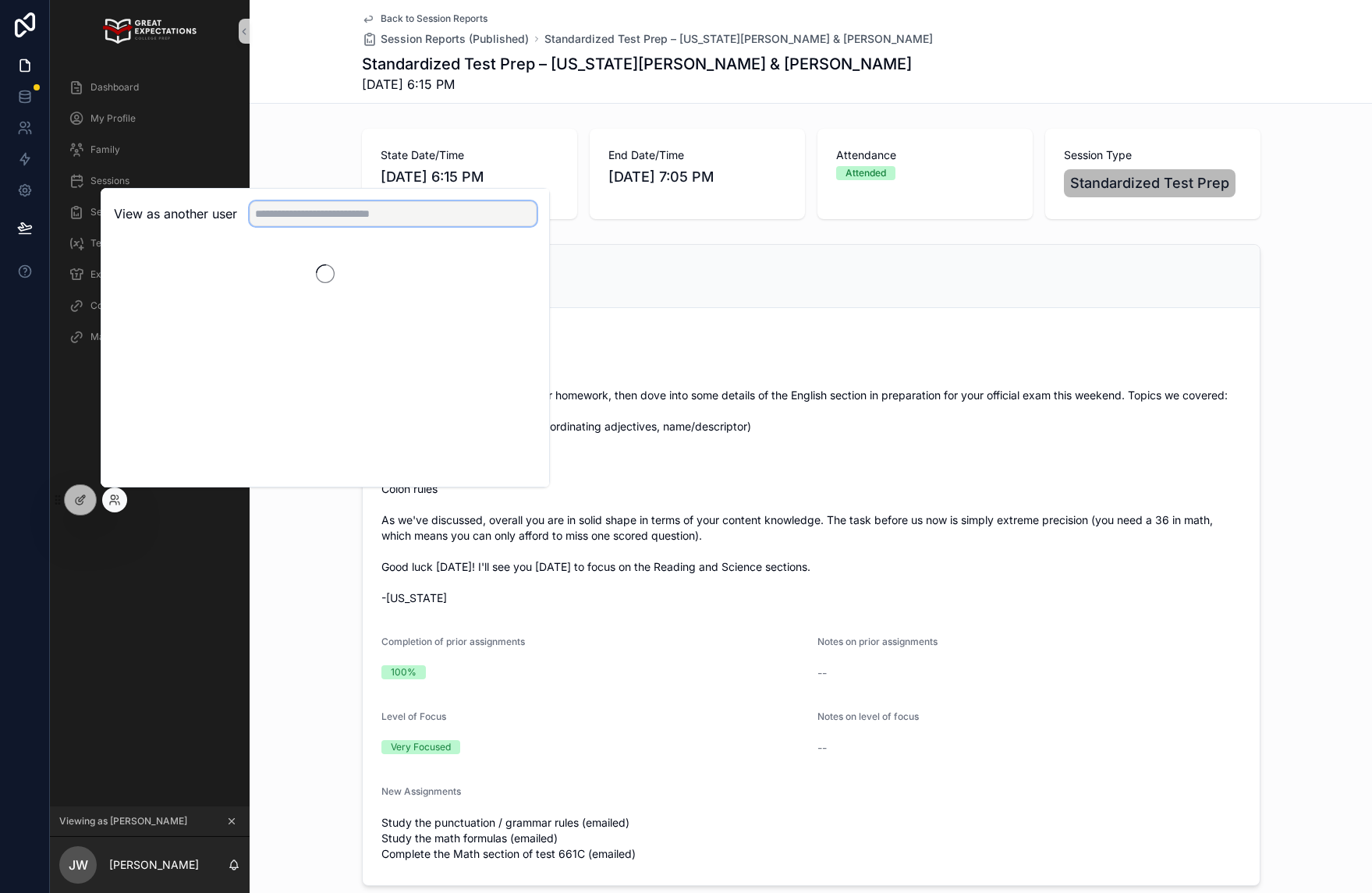
click at [327, 213] on input "text" at bounding box center [393, 214] width 287 height 25
type input "*****"
click at [522, 276] on button "Select" at bounding box center [516, 270] width 40 height 22
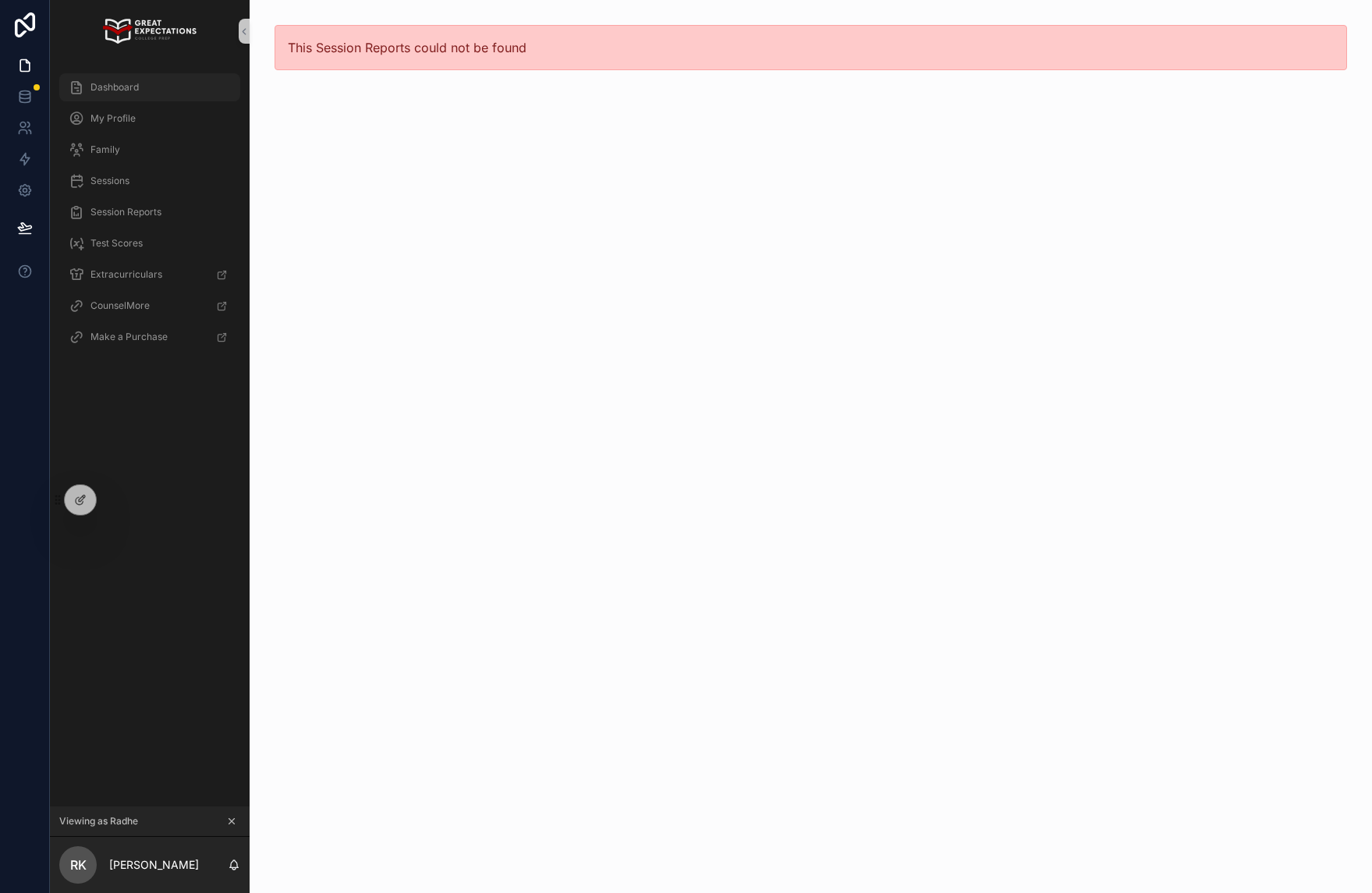
click at [184, 99] on div "Dashboard" at bounding box center [149, 87] width 162 height 25
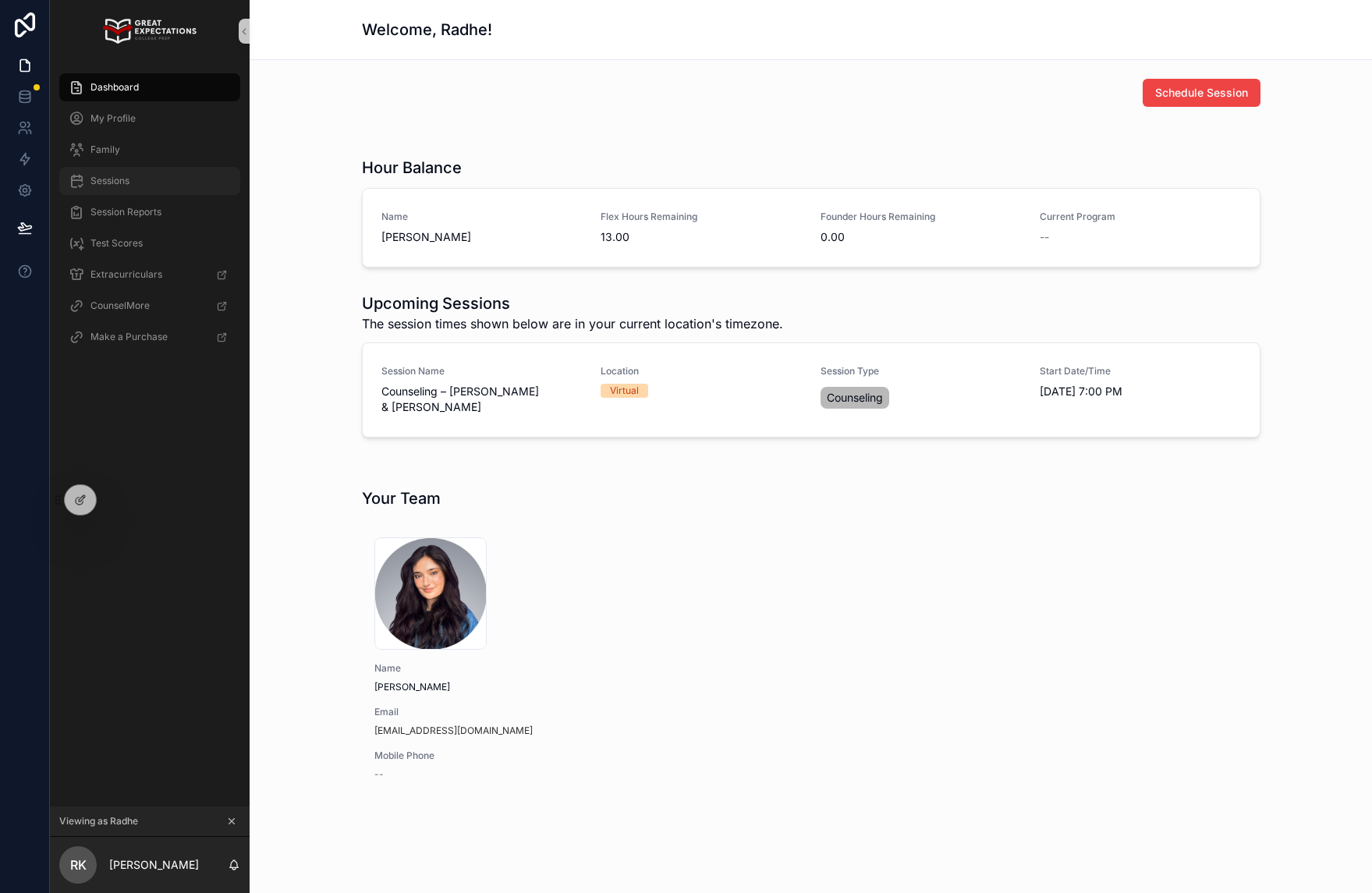
click at [166, 191] on div "Sessions" at bounding box center [149, 181] width 162 height 25
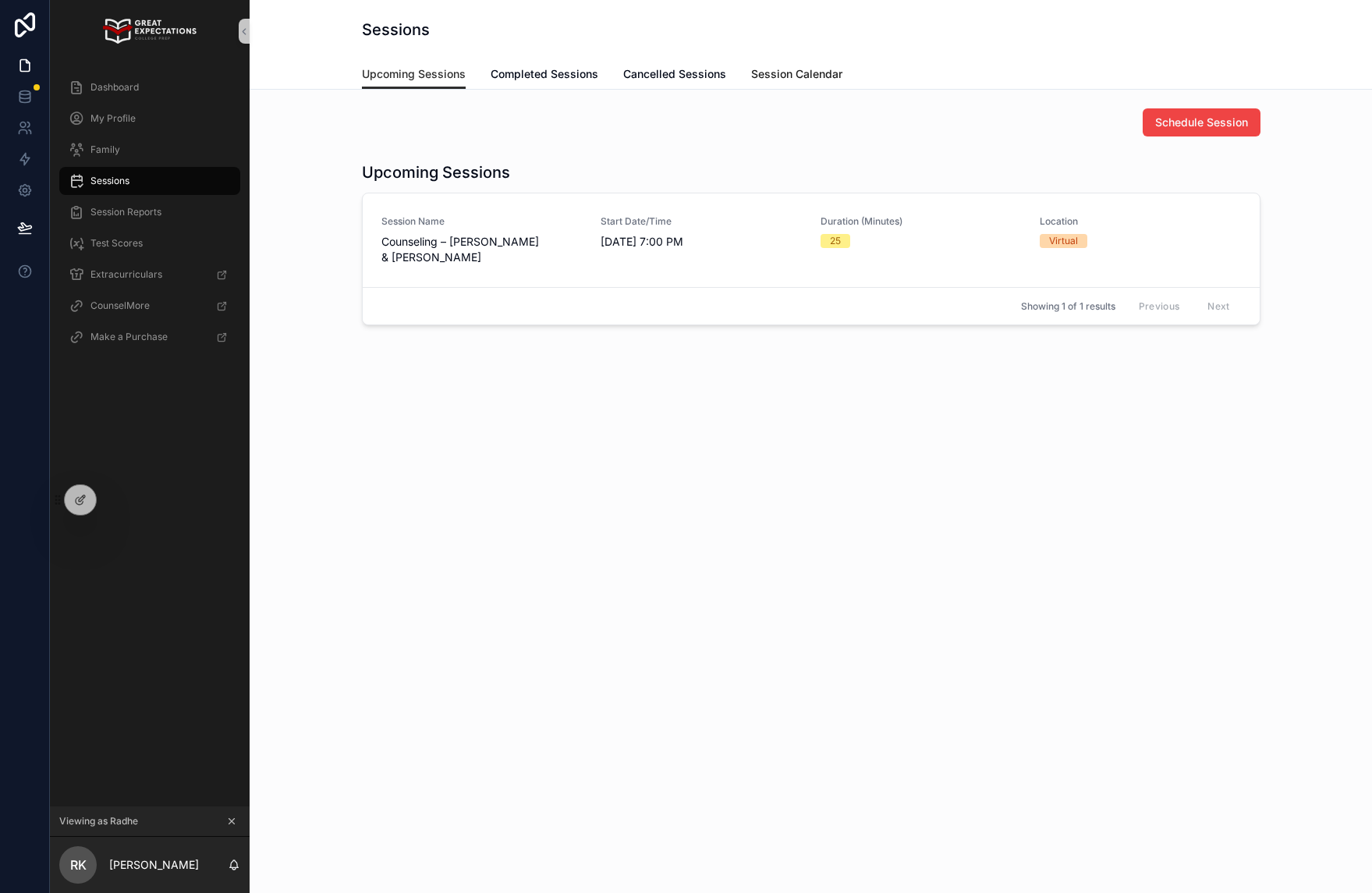
click at [787, 73] on span "Session Calendar" at bounding box center [797, 74] width 92 height 15
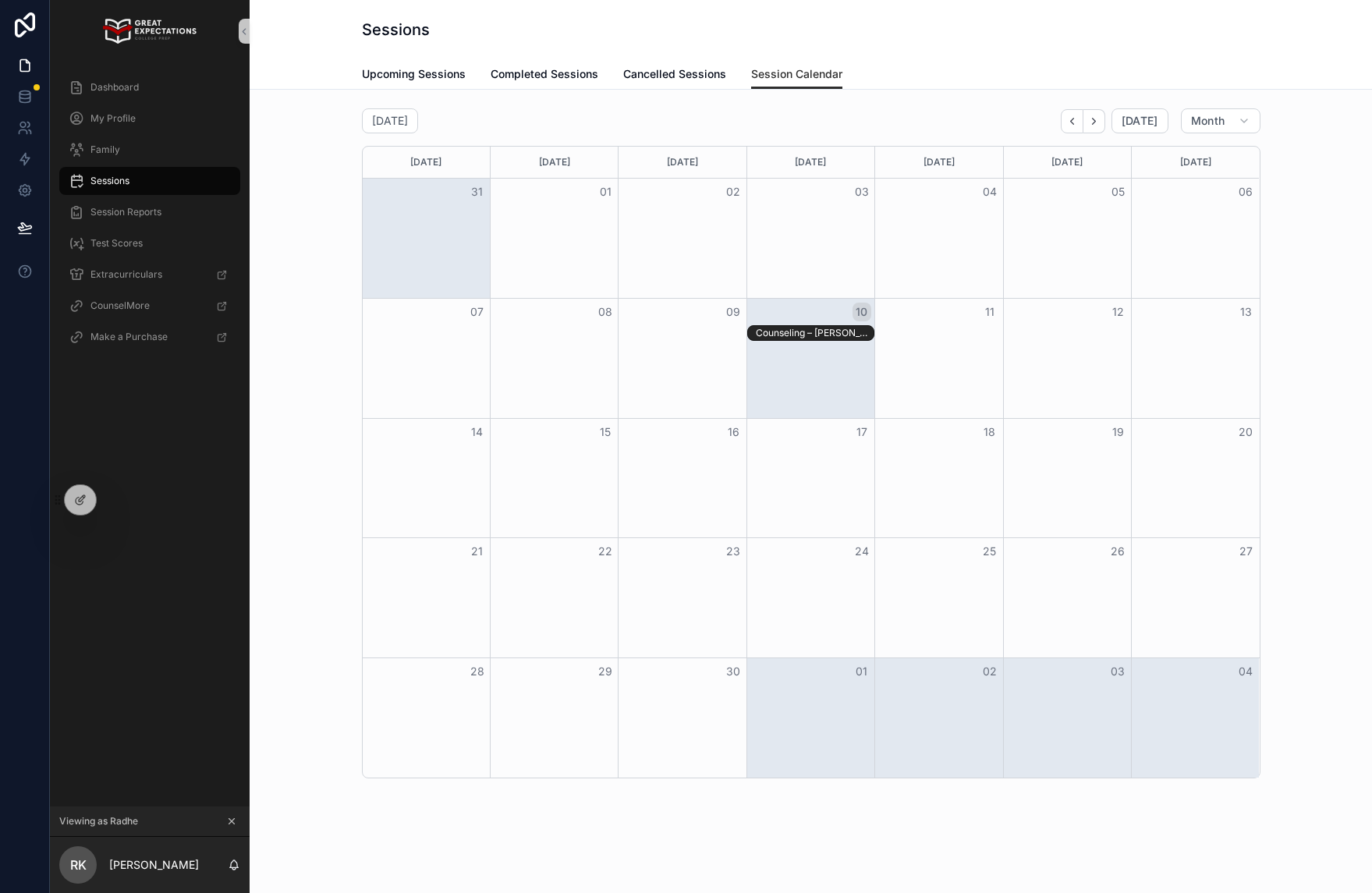
click at [827, 337] on div "Counseling – Sajel Oelerich & Radhe Kapoor" at bounding box center [814, 333] width 117 height 13
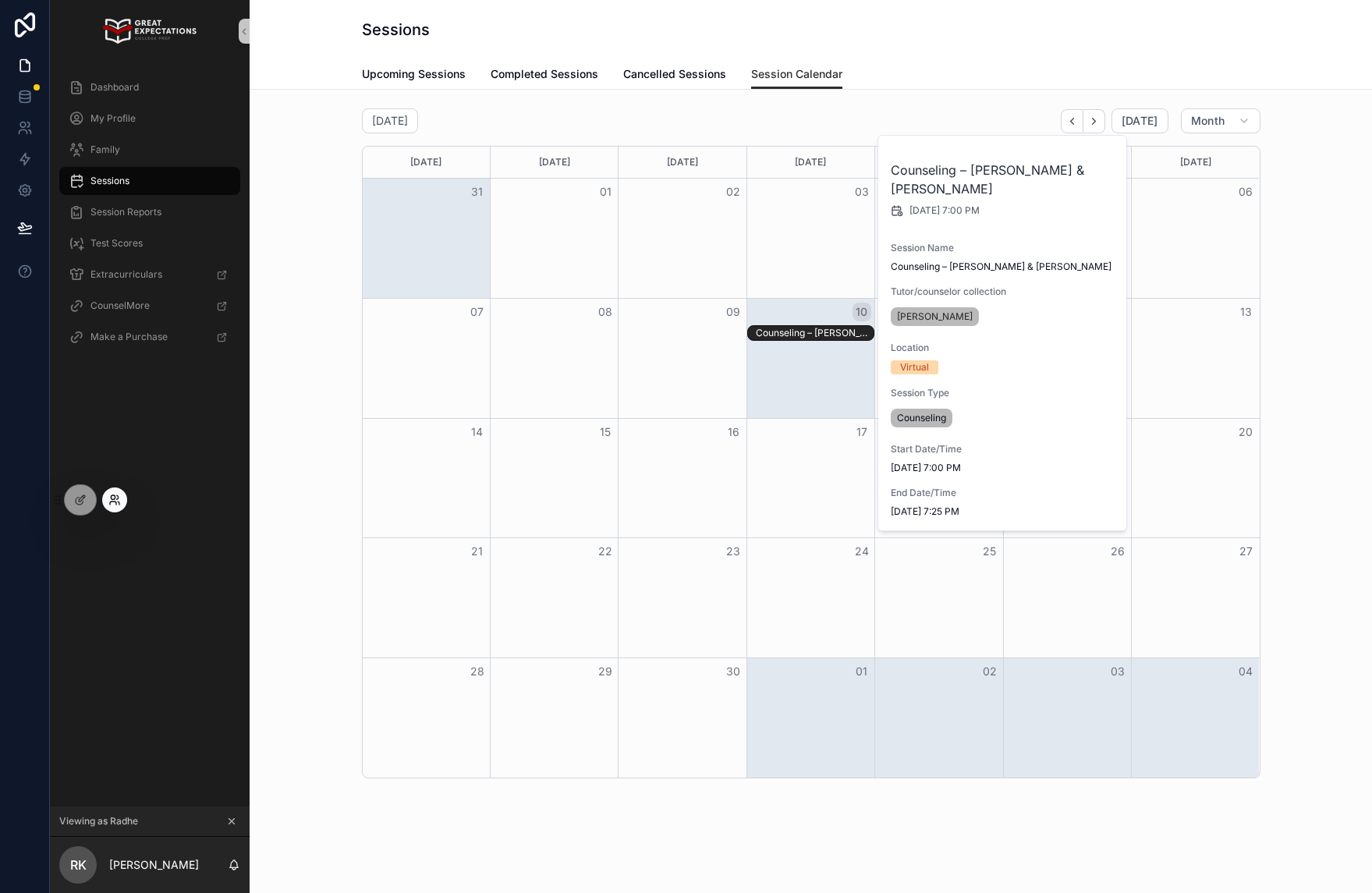
click at [117, 502] on icon at bounding box center [115, 500] width 13 height 13
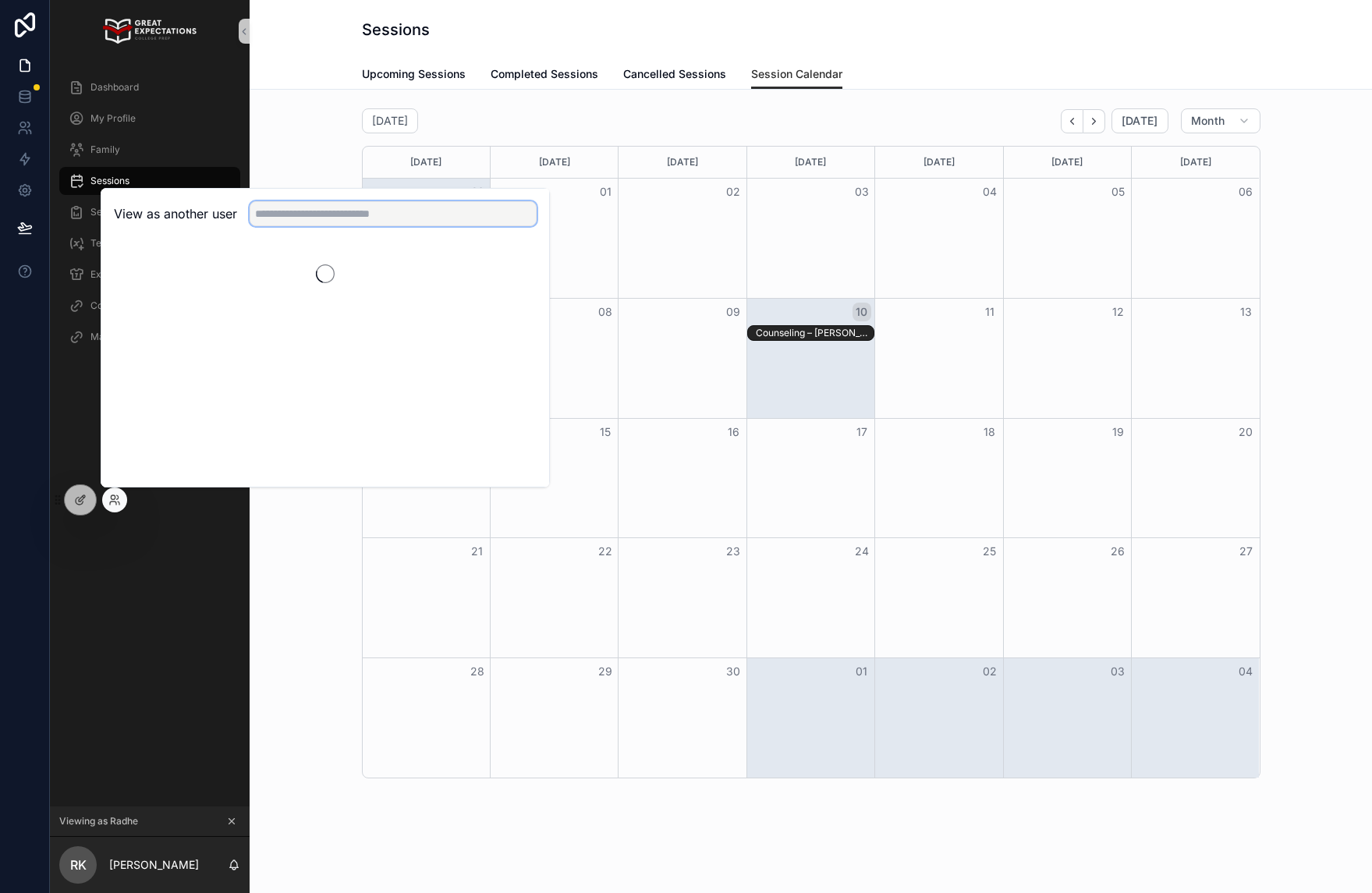
click at [327, 214] on input "text" at bounding box center [393, 214] width 287 height 25
type input "*****"
click at [543, 269] on div "Sajel Oelerich sajelo@gecollegeprep.com Staff Select" at bounding box center [325, 271] width 448 height 63
click at [508, 269] on button "Select" at bounding box center [516, 270] width 40 height 22
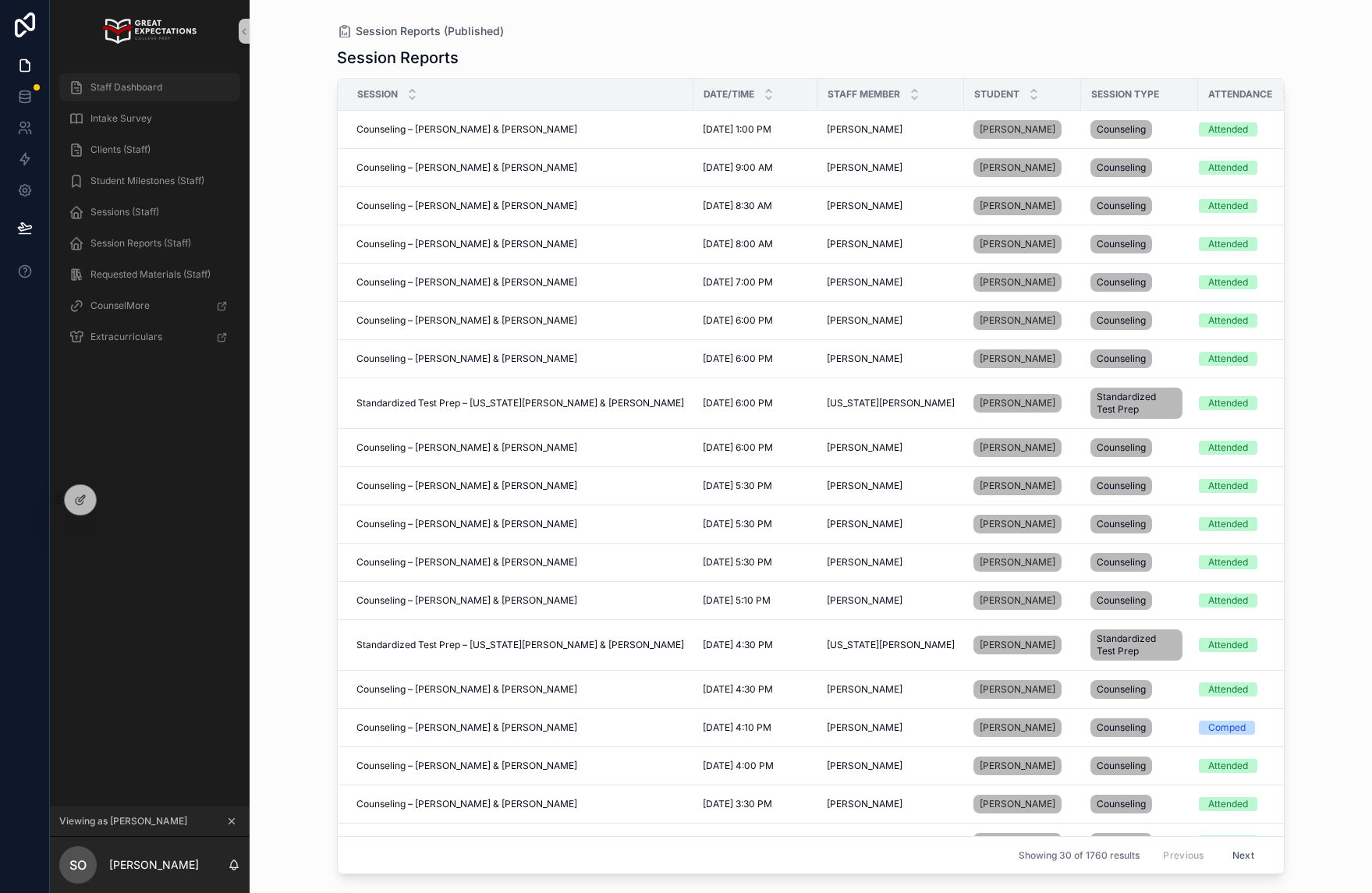
click at [174, 89] on div "Staff Dashboard" at bounding box center [149, 87] width 162 height 25
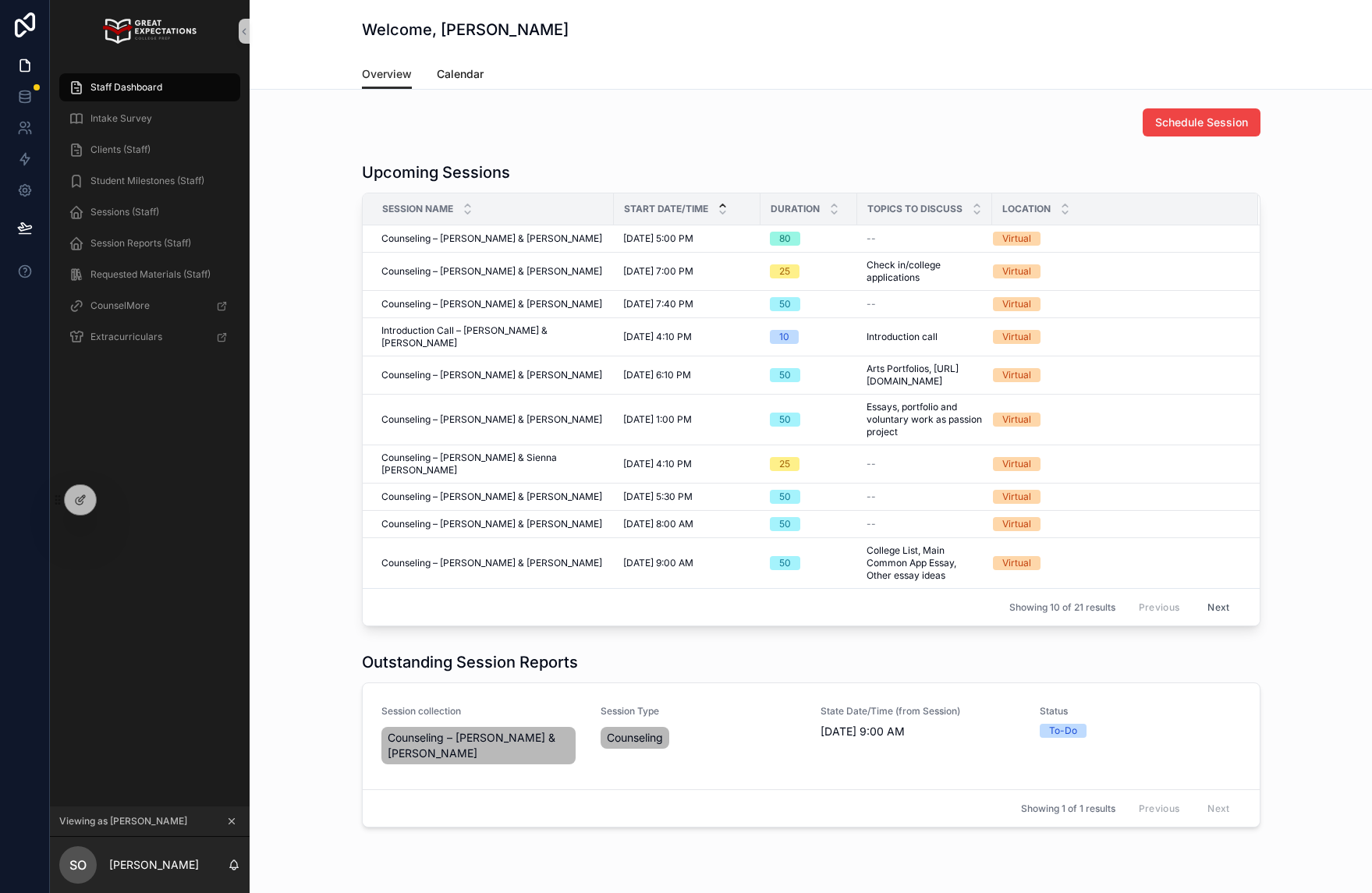
click at [470, 74] on span "Calendar" at bounding box center [460, 74] width 47 height 15
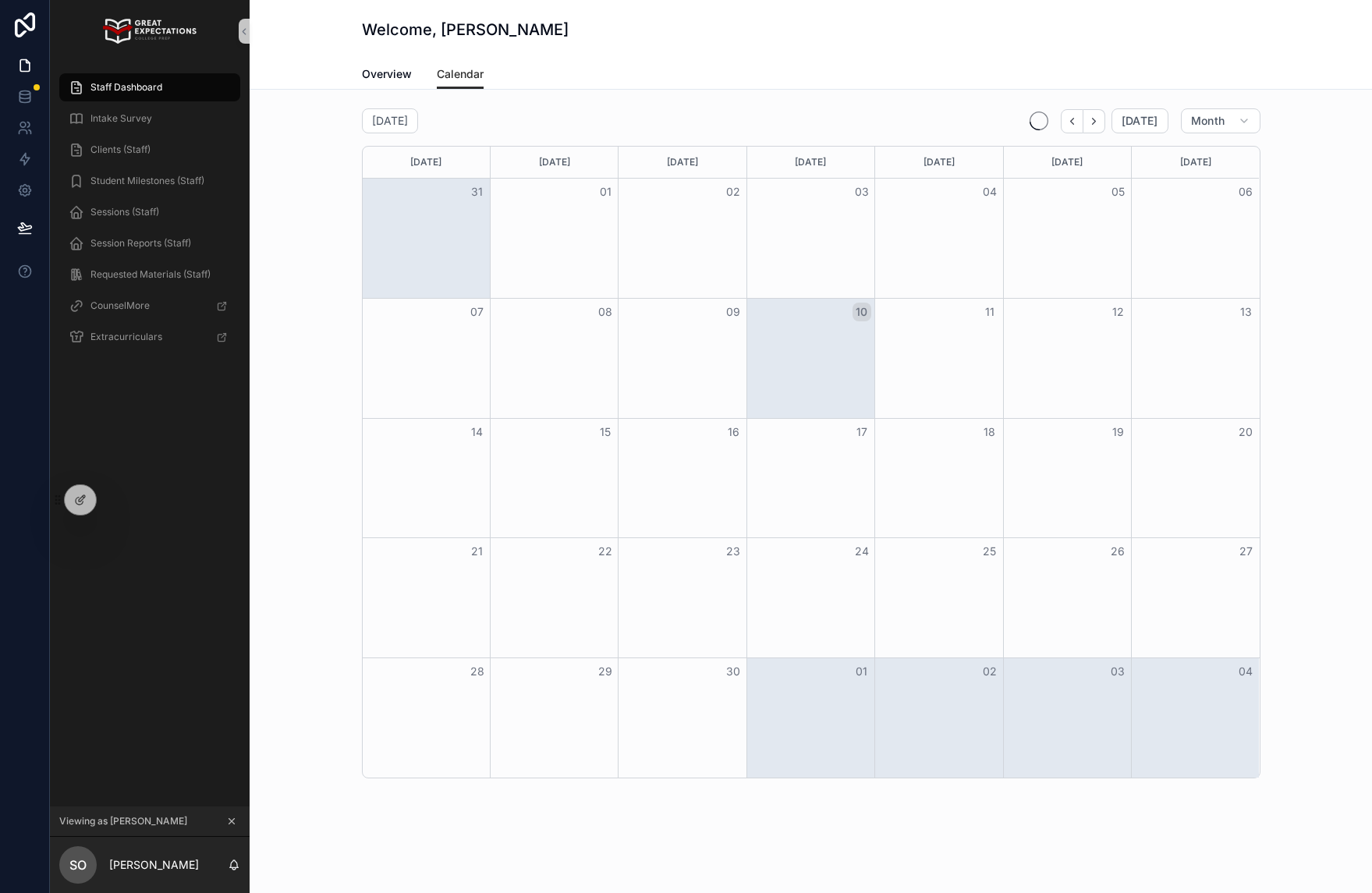
click at [864, 318] on button "10" at bounding box center [861, 311] width 19 height 19
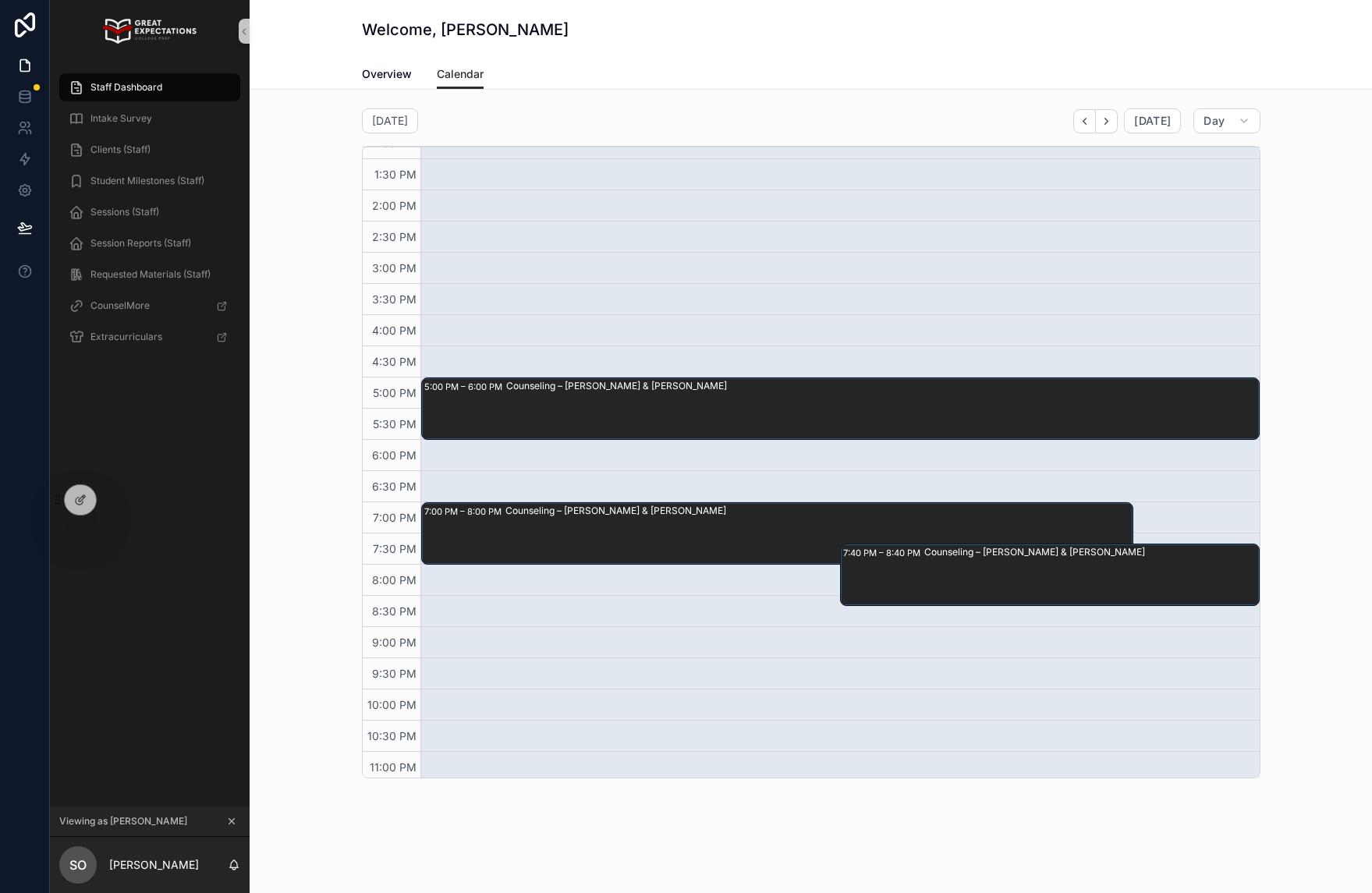
scroll to position [832, 0]
click at [396, 75] on span "Overview" at bounding box center [387, 74] width 50 height 15
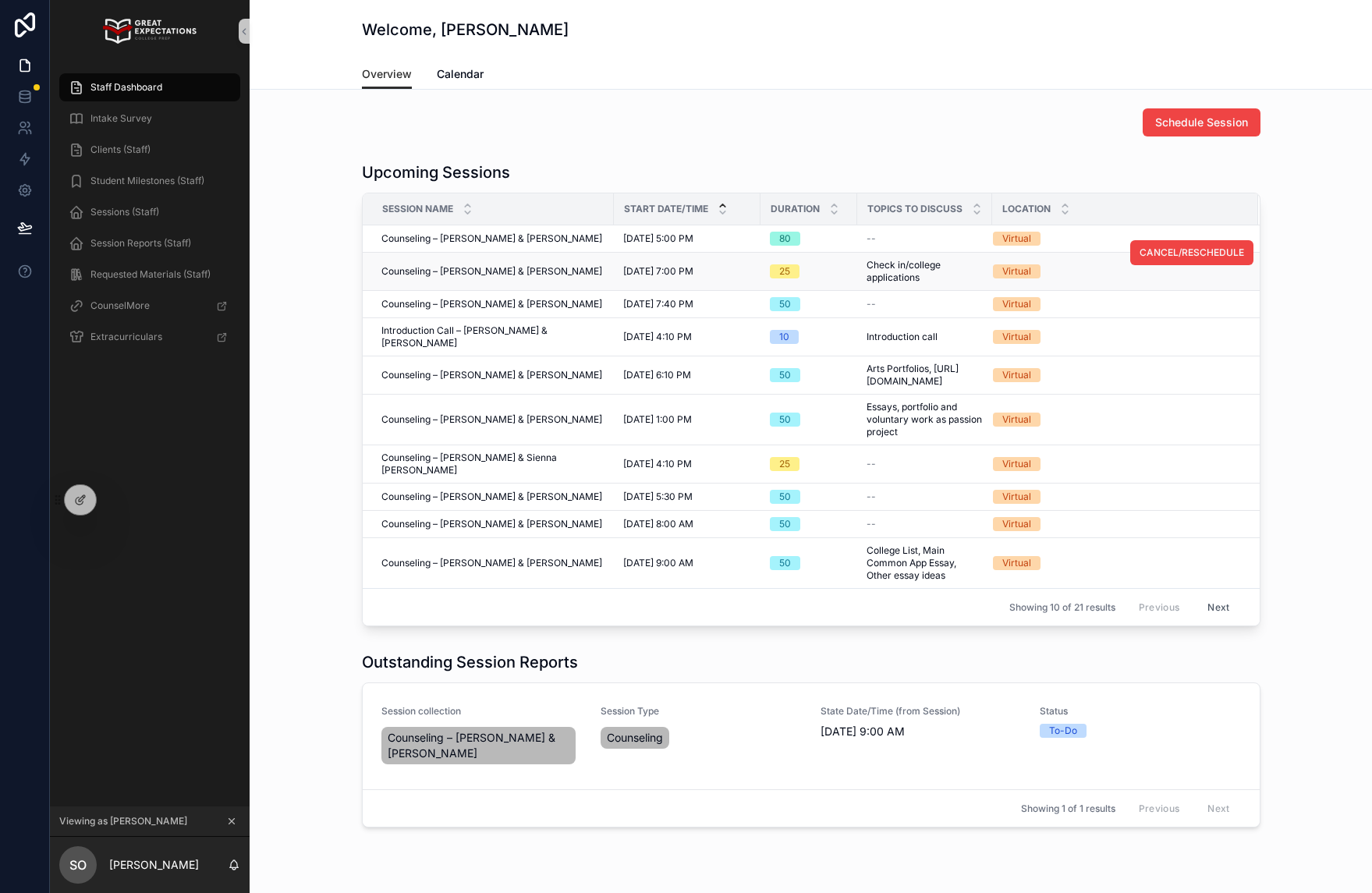
click at [1079, 274] on div "Virtual" at bounding box center [1116, 272] width 247 height 14
click at [543, 273] on span "Counseling – Sajel Oelerich & Radhe Kapoor" at bounding box center [492, 272] width 221 height 13
click at [124, 212] on span "Sessions (Staff)" at bounding box center [125, 212] width 68 height 13
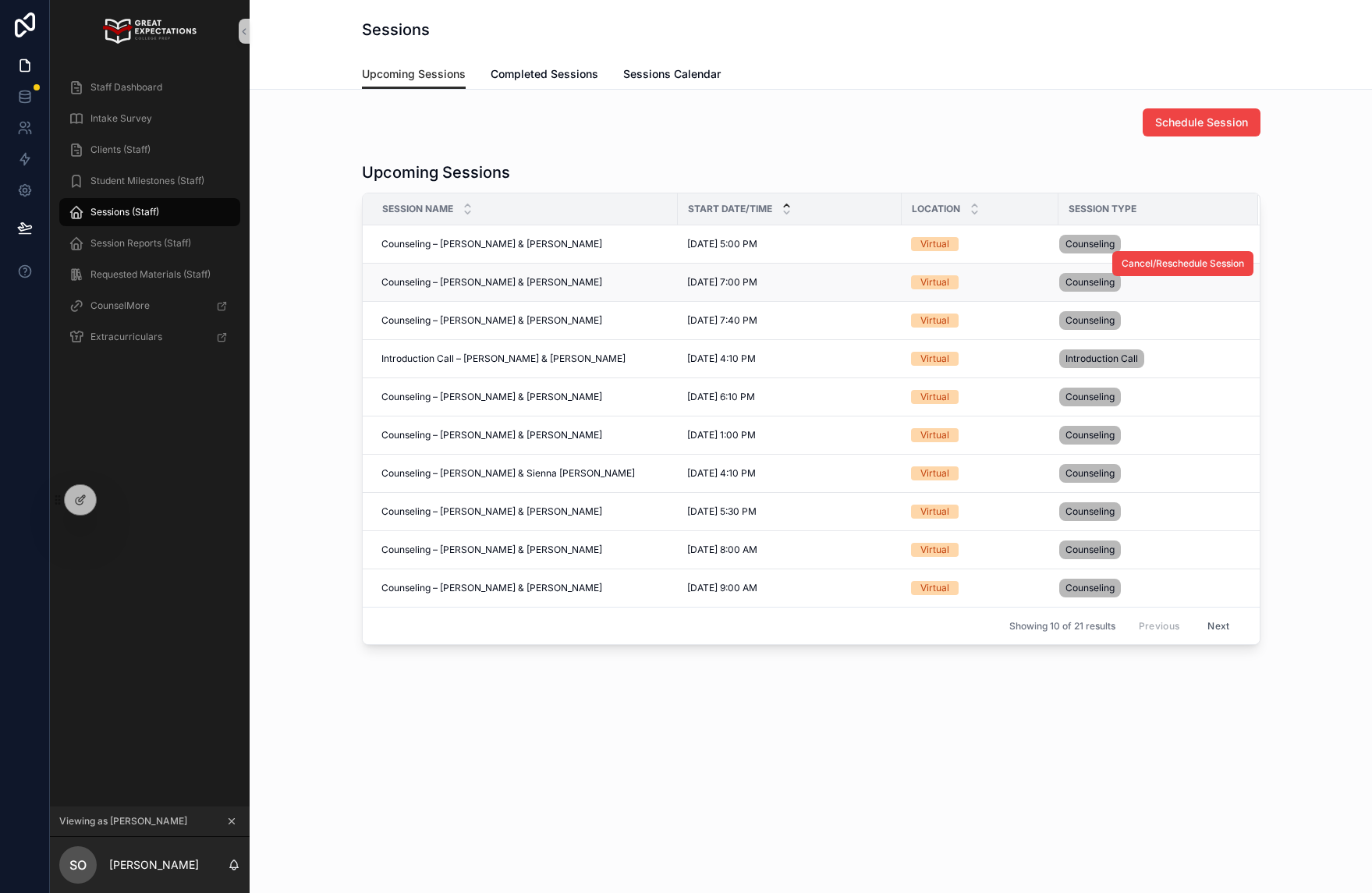
click at [539, 267] on td "Counseling – Sajel Oelerich & Radhe Kapoor Counseling – Sajel Oelerich & Radhe …" at bounding box center [520, 283] width 315 height 39
click at [530, 279] on span "Counseling – Sajel Oelerich & Radhe Kapoor" at bounding box center [492, 283] width 221 height 13
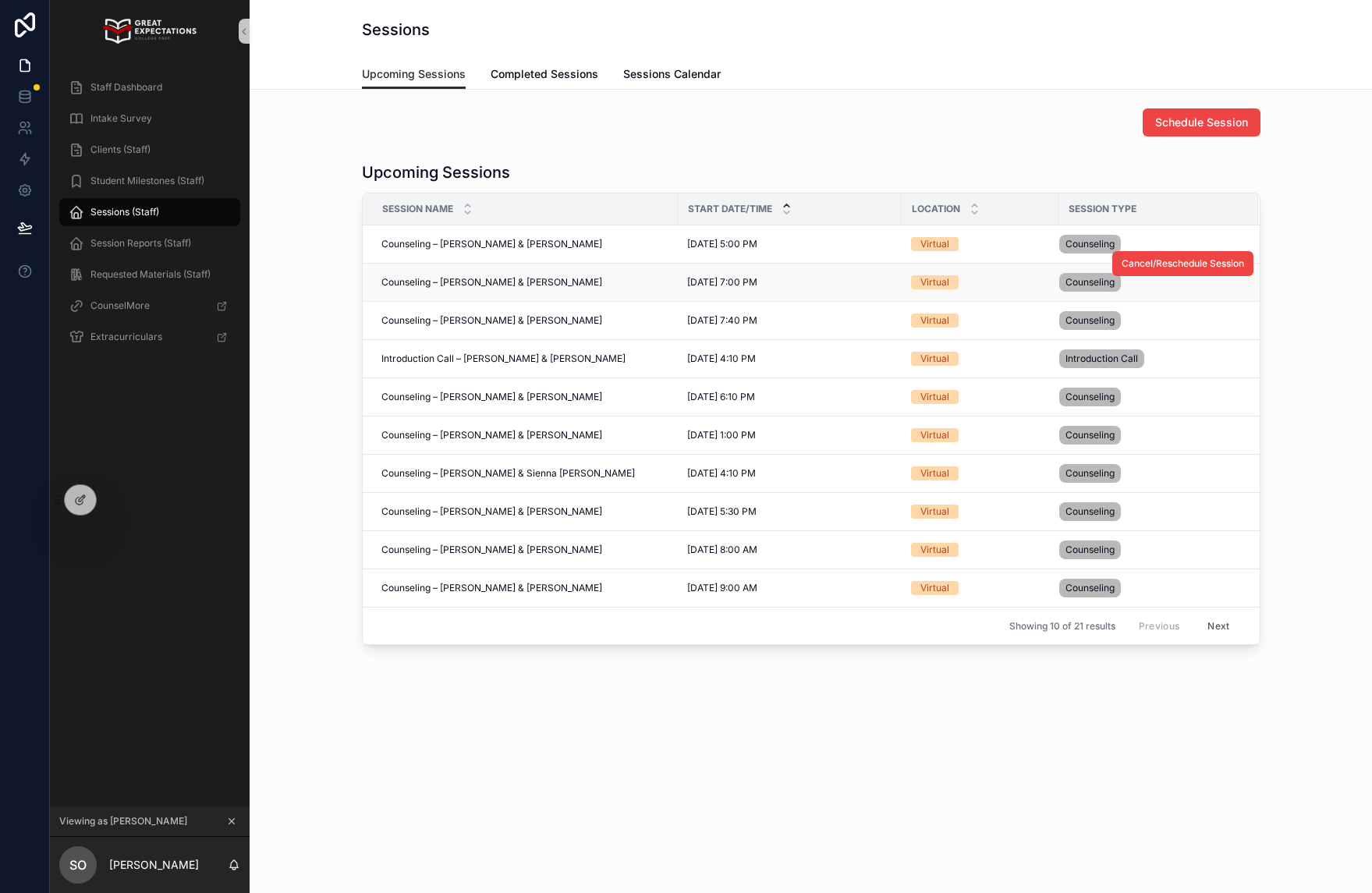
click at [808, 276] on div "9/10/2025 7:00 PM 9/10/2025 7:00 PM" at bounding box center [790, 283] width 205 height 13
click at [628, 277] on div "Counseling – Sajel Oelerich & Radhe Kapoor Counseling – Sajel Oelerich & Radhe …" at bounding box center [525, 283] width 287 height 13
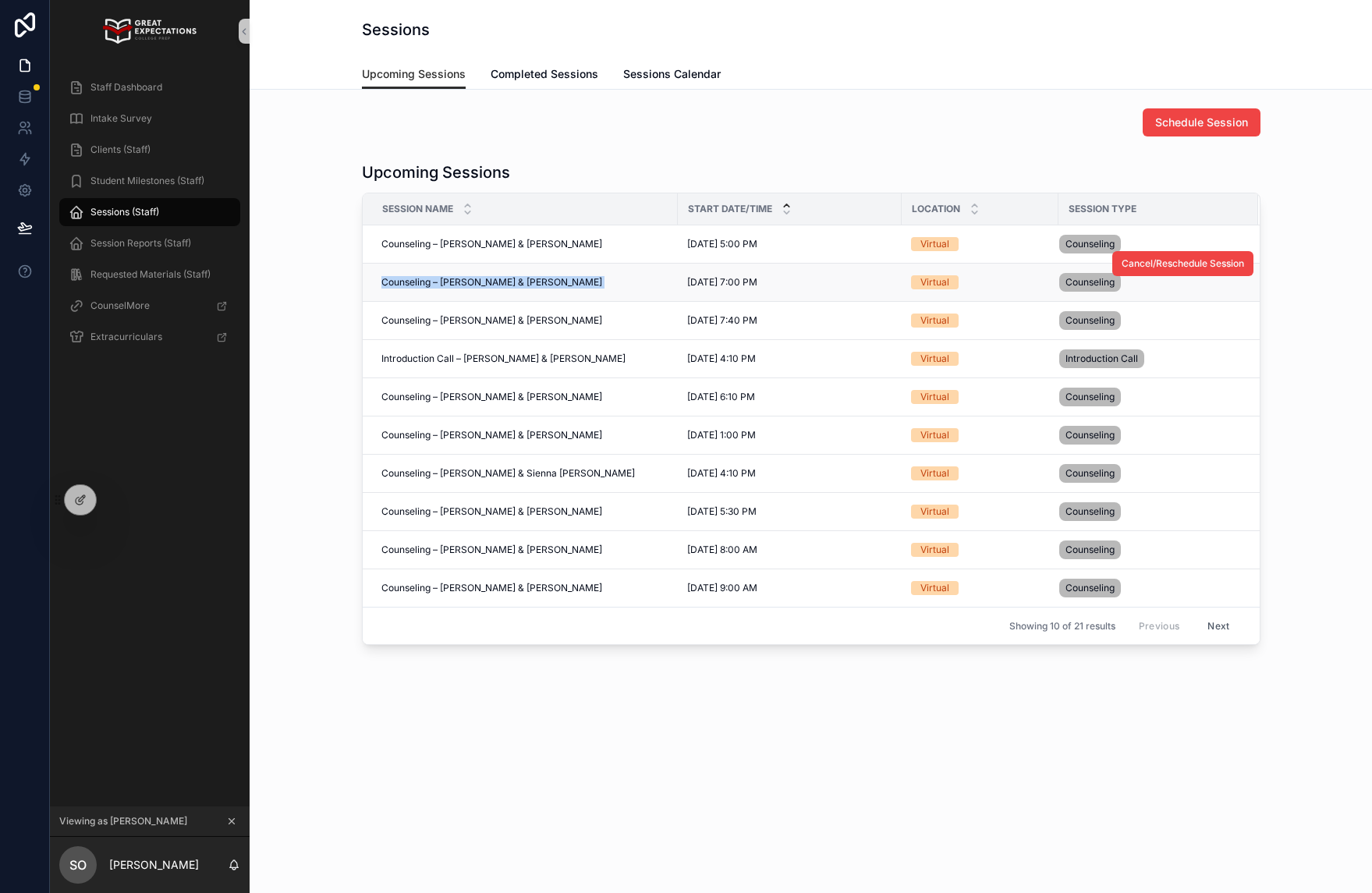
click at [628, 277] on div "Counseling – Sajel Oelerich & Radhe Kapoor Counseling – Sajel Oelerich & Radhe …" at bounding box center [525, 283] width 287 height 13
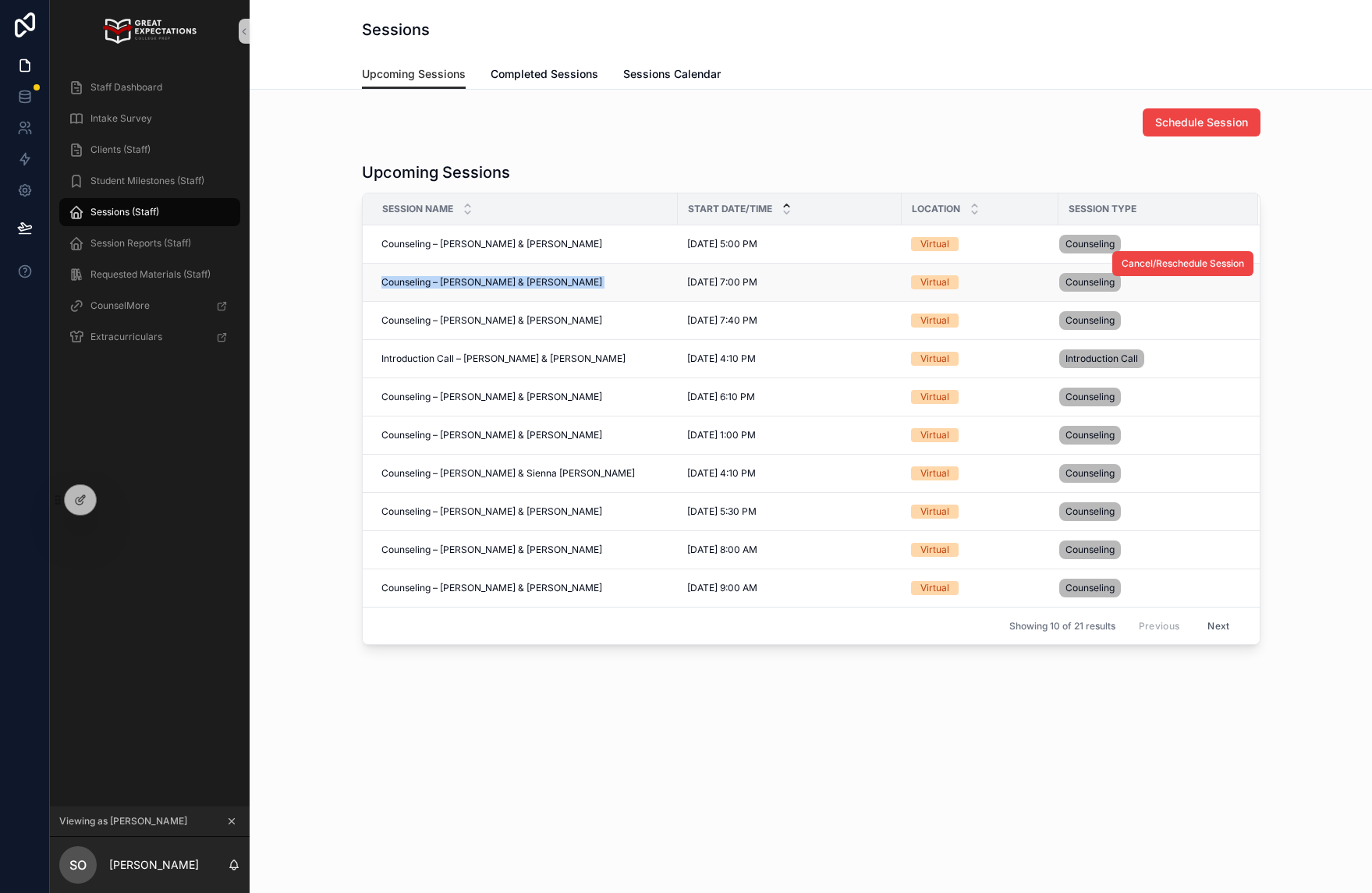
click at [628, 277] on div "Counseling – Sajel Oelerich & Radhe Kapoor Counseling – Sajel Oelerich & Radhe …" at bounding box center [525, 283] width 287 height 13
click at [588, 276] on div "Counseling – Sajel Oelerich & Radhe Kapoor Counseling – Sajel Oelerich & Radhe …" at bounding box center [525, 283] width 287 height 13
click at [113, 498] on icon at bounding box center [115, 500] width 13 height 13
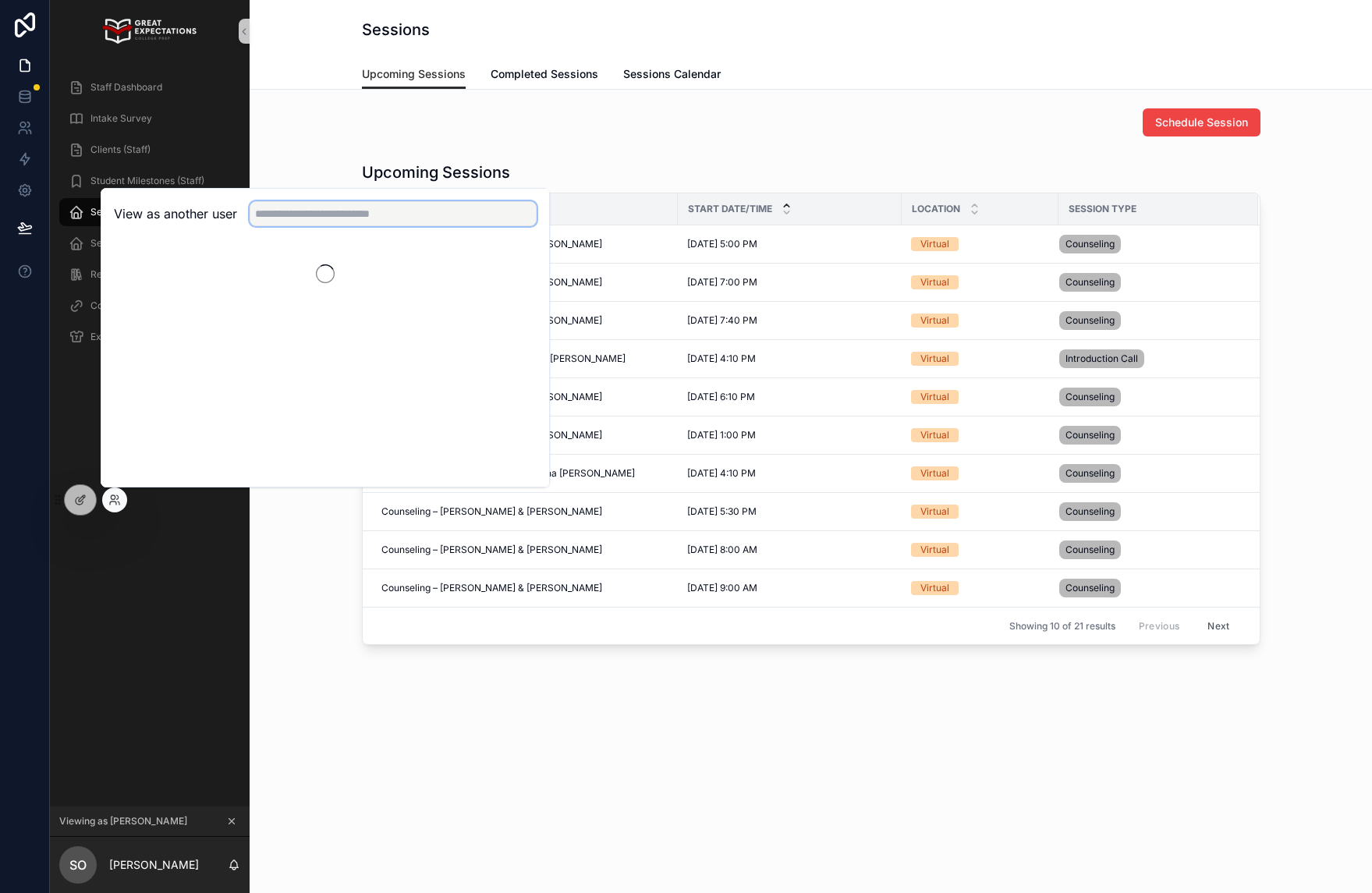
click at [307, 211] on input "text" at bounding box center [393, 214] width 287 height 25
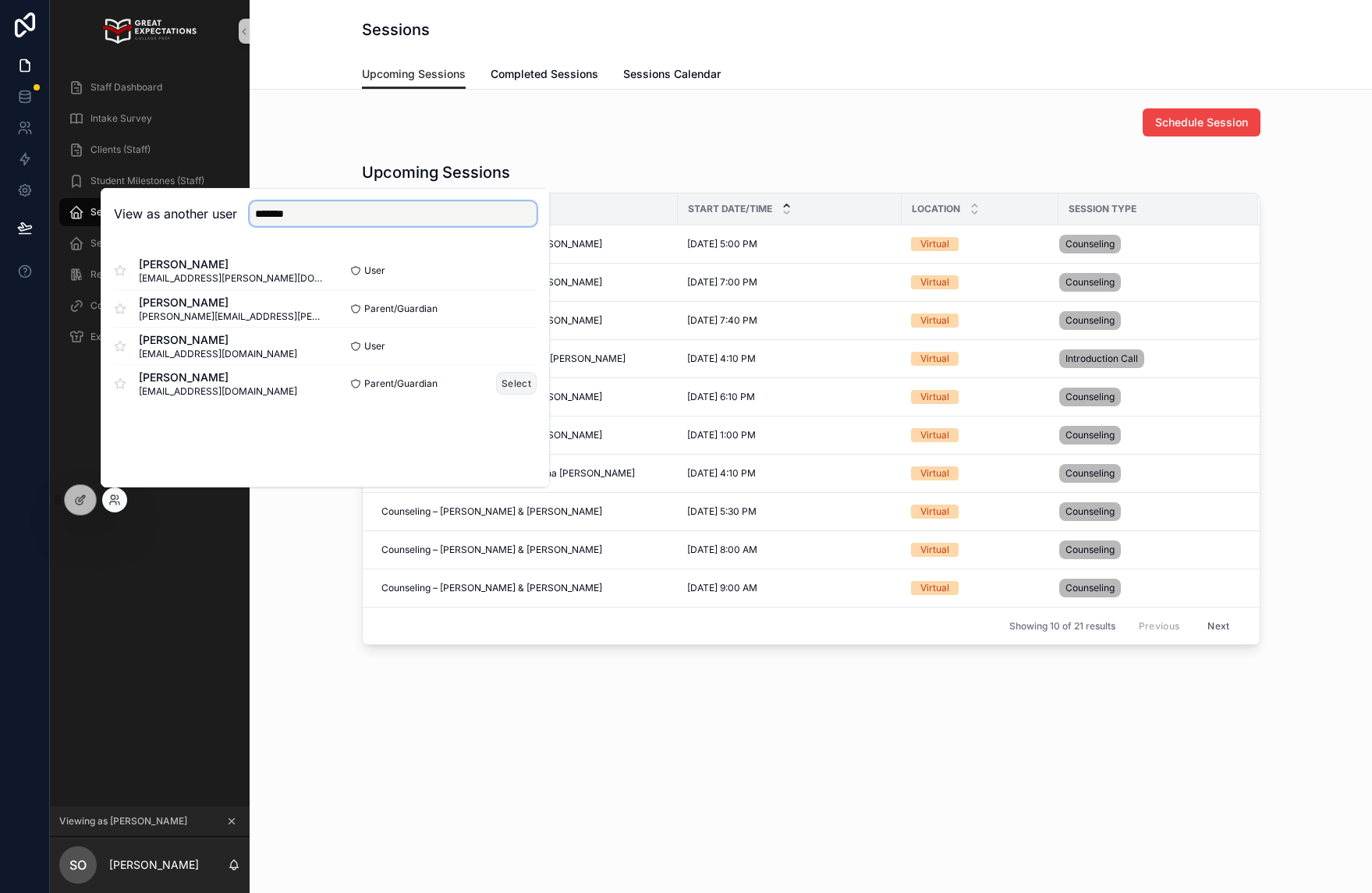
type input "*******"
click at [498, 389] on button "Select" at bounding box center [516, 383] width 40 height 22
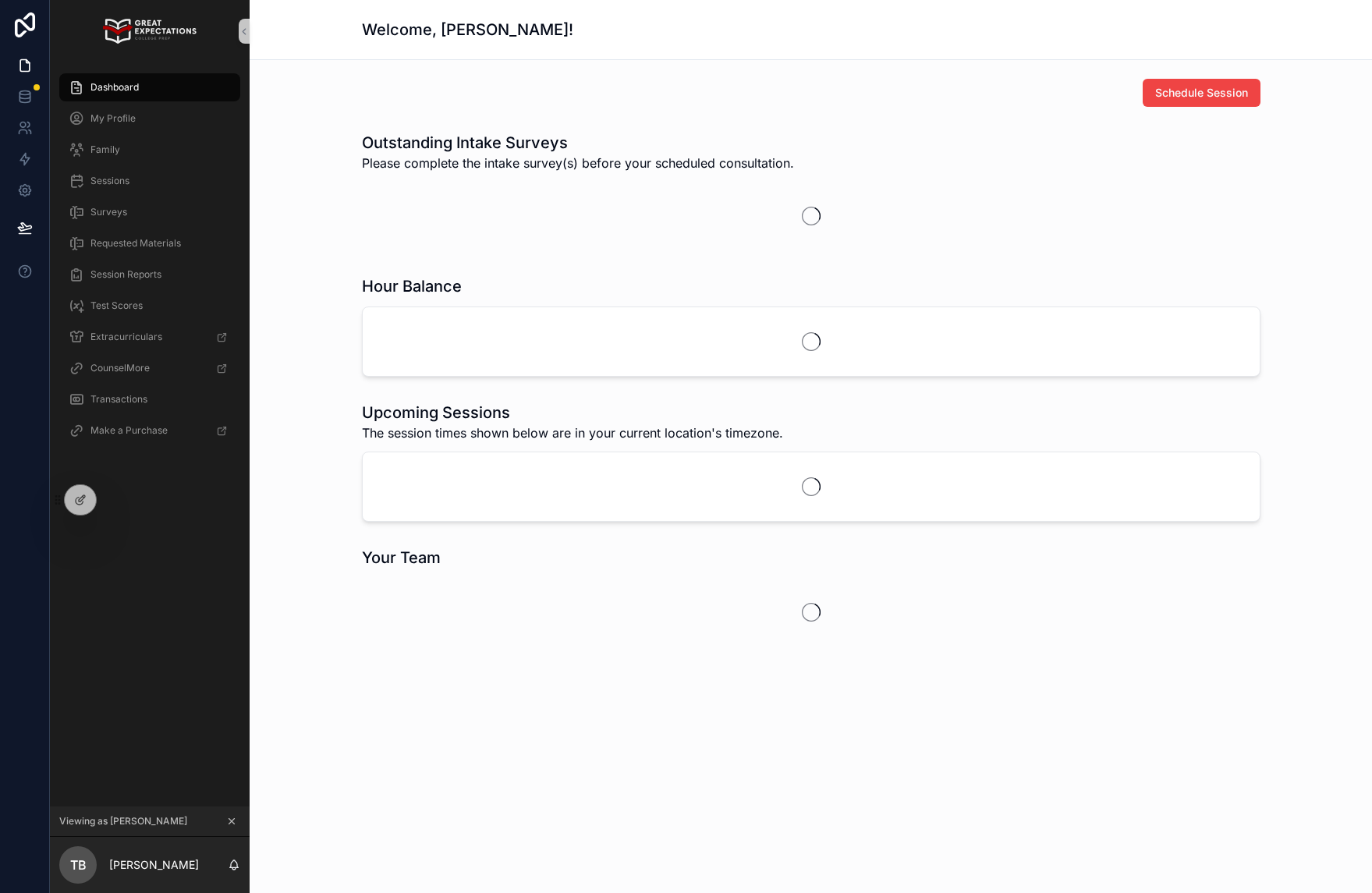
click at [93, 92] on span "Dashboard" at bounding box center [115, 87] width 48 height 13
